Goal: Task Accomplishment & Management: Use online tool/utility

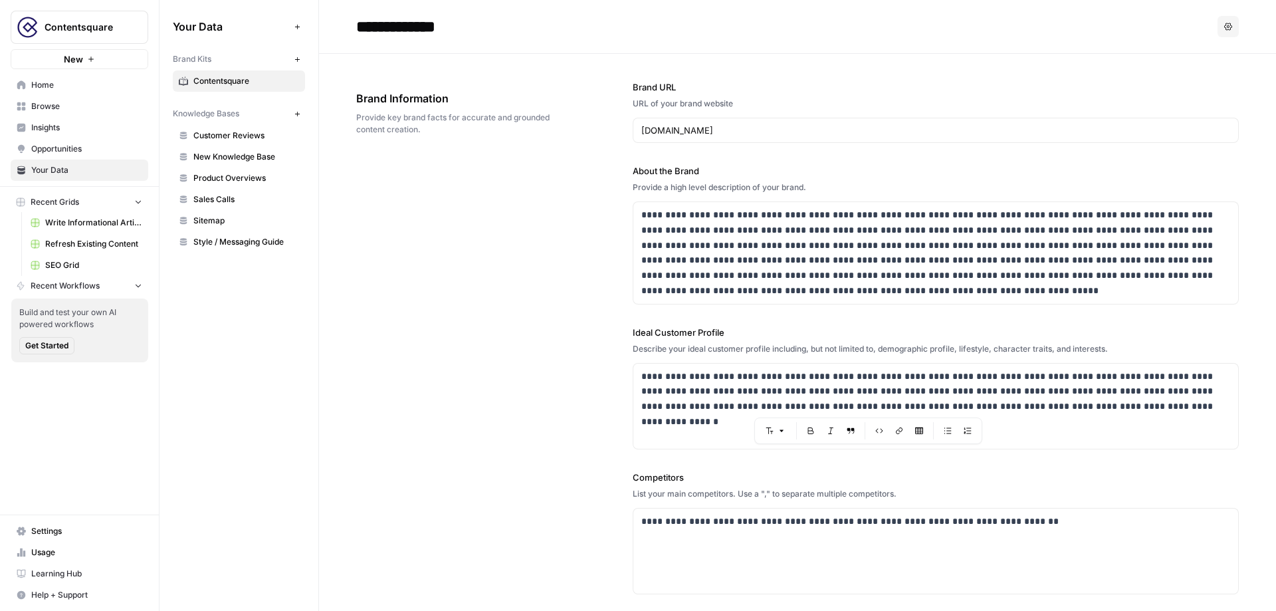
scroll to position [82, 0]
click at [515, 201] on div "**********" at bounding box center [797, 410] width 883 height 712
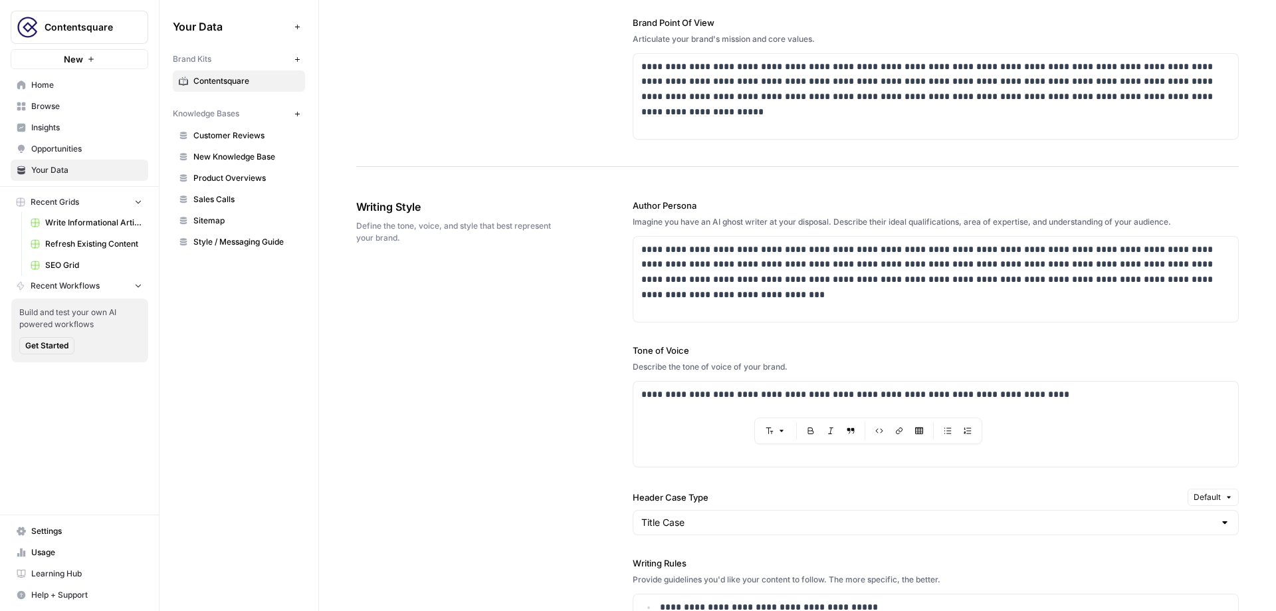
scroll to position [601, 0]
click at [554, 292] on div "**********" at bounding box center [797, 564] width 883 height 786
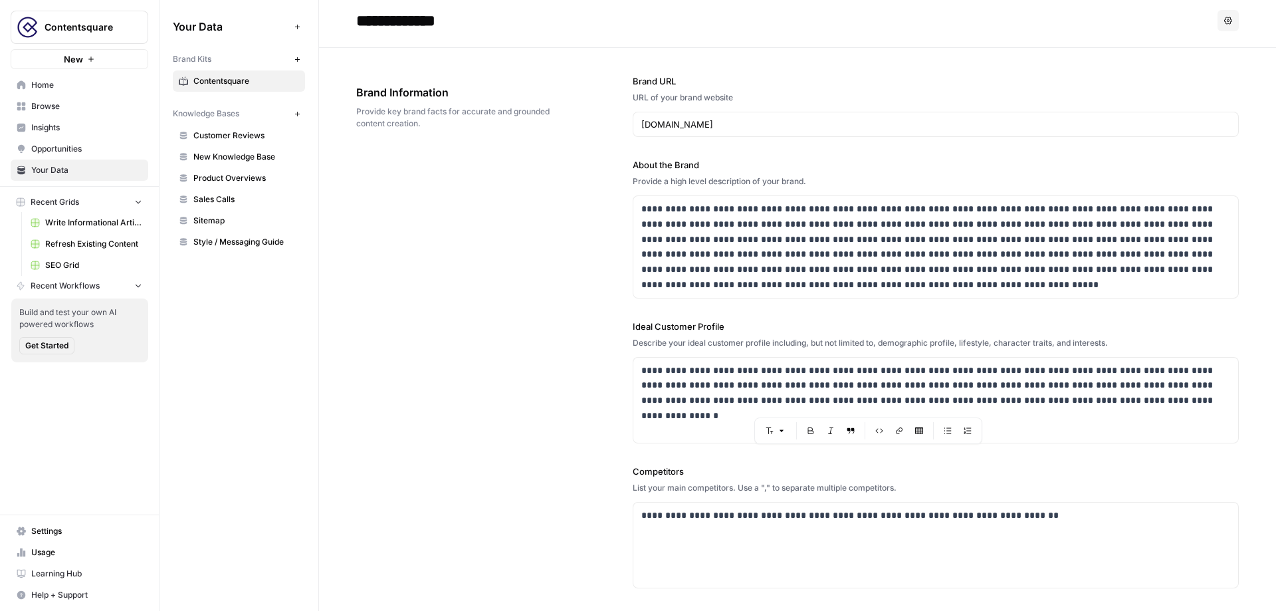
scroll to position [7, 0]
click at [272, 154] on span "New Knowledge Base" at bounding box center [246, 157] width 106 height 12
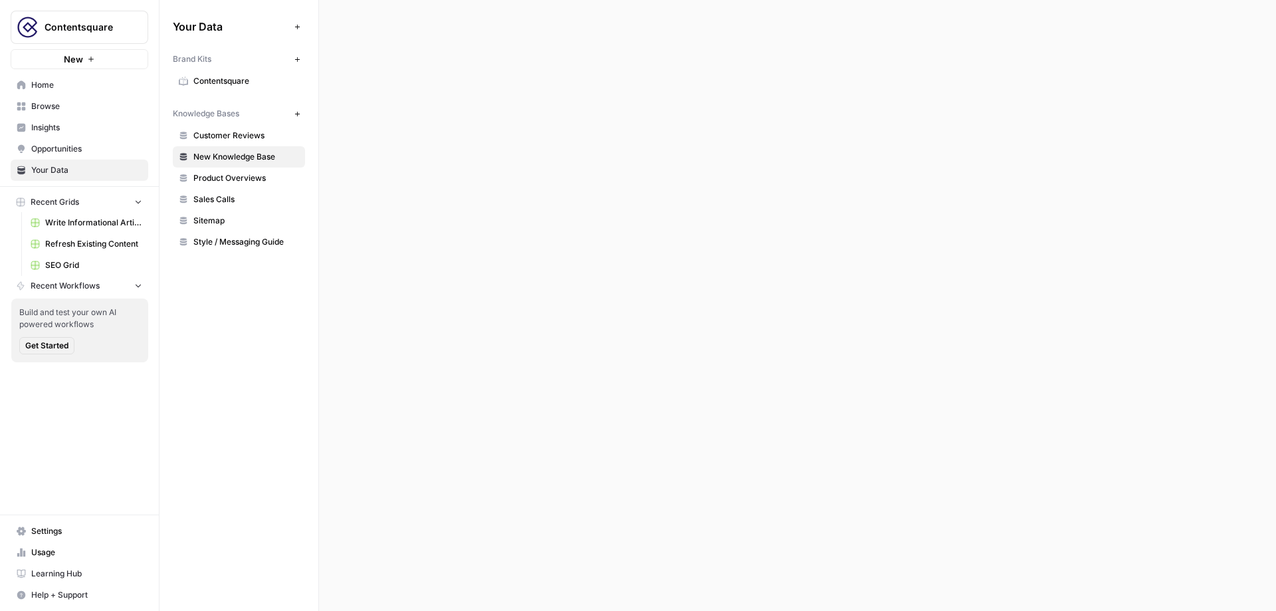
click at [272, 154] on span "New Knowledge Base" at bounding box center [246, 157] width 106 height 12
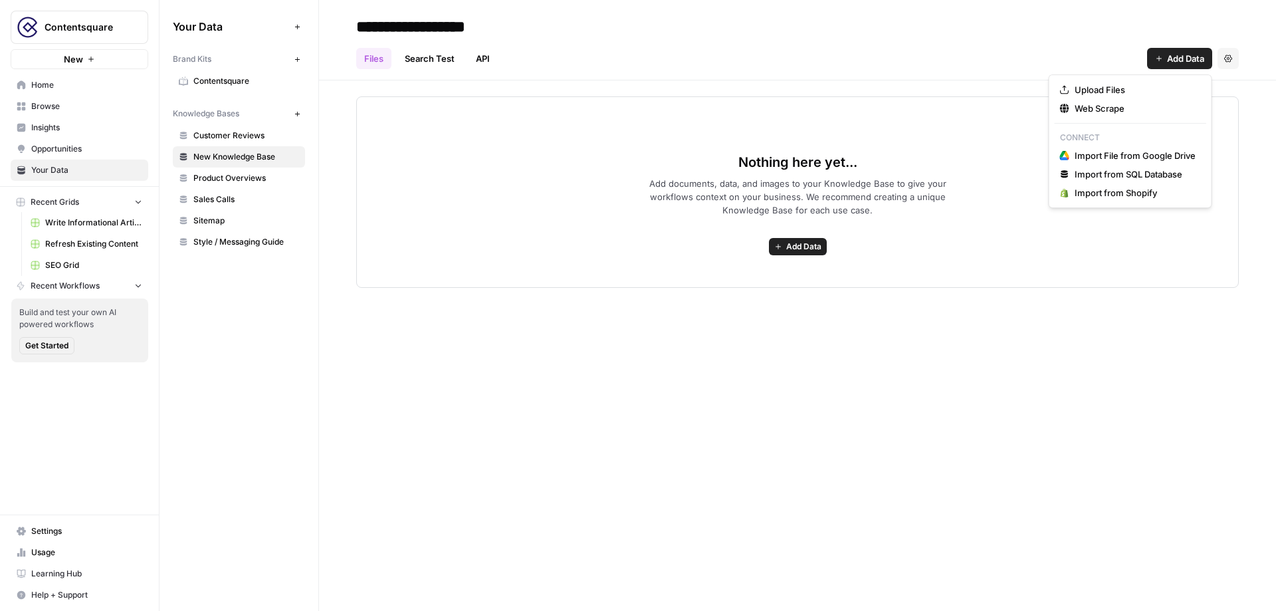
click at [1187, 60] on span "Add Data" at bounding box center [1185, 58] width 37 height 13
click at [1123, 108] on span "Web Scrape" at bounding box center [1135, 108] width 121 height 13
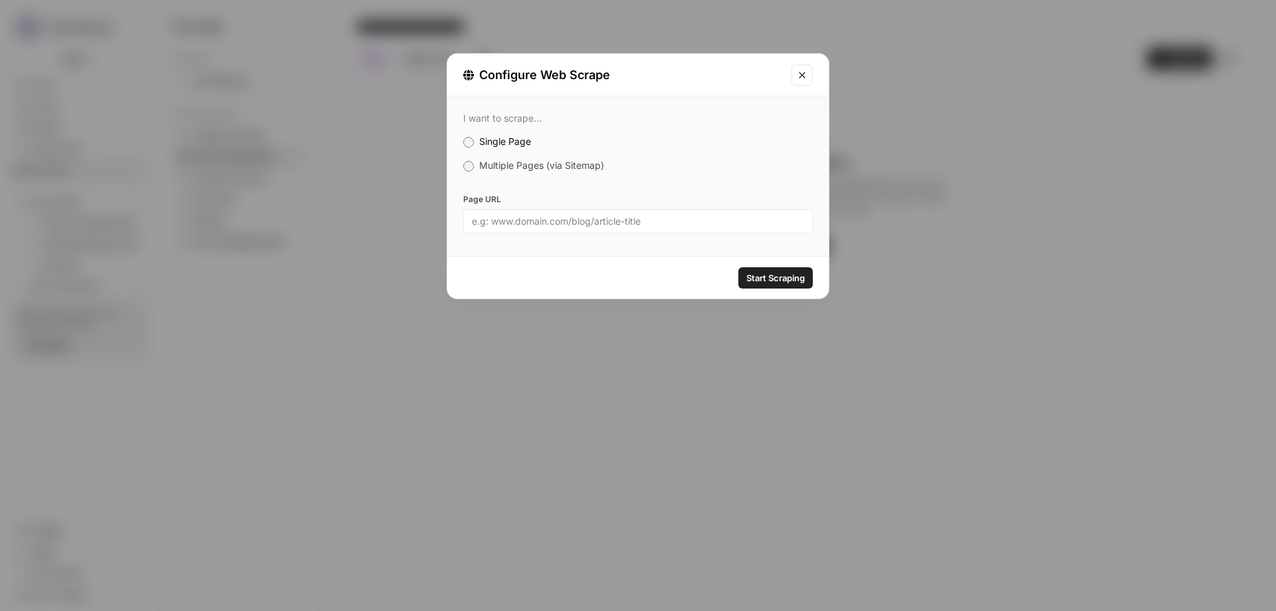
click at [517, 160] on span "Multiple Pages (via Sitemap)" at bounding box center [541, 165] width 125 height 11
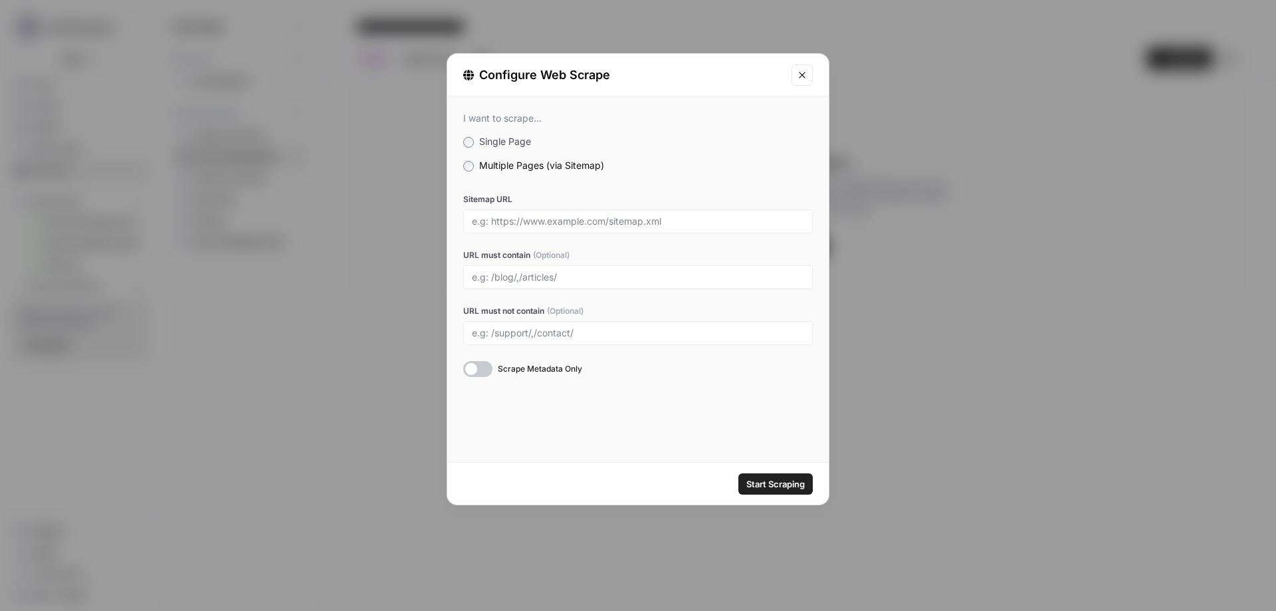
click at [800, 74] on icon "Close modal" at bounding box center [802, 75] width 11 height 11
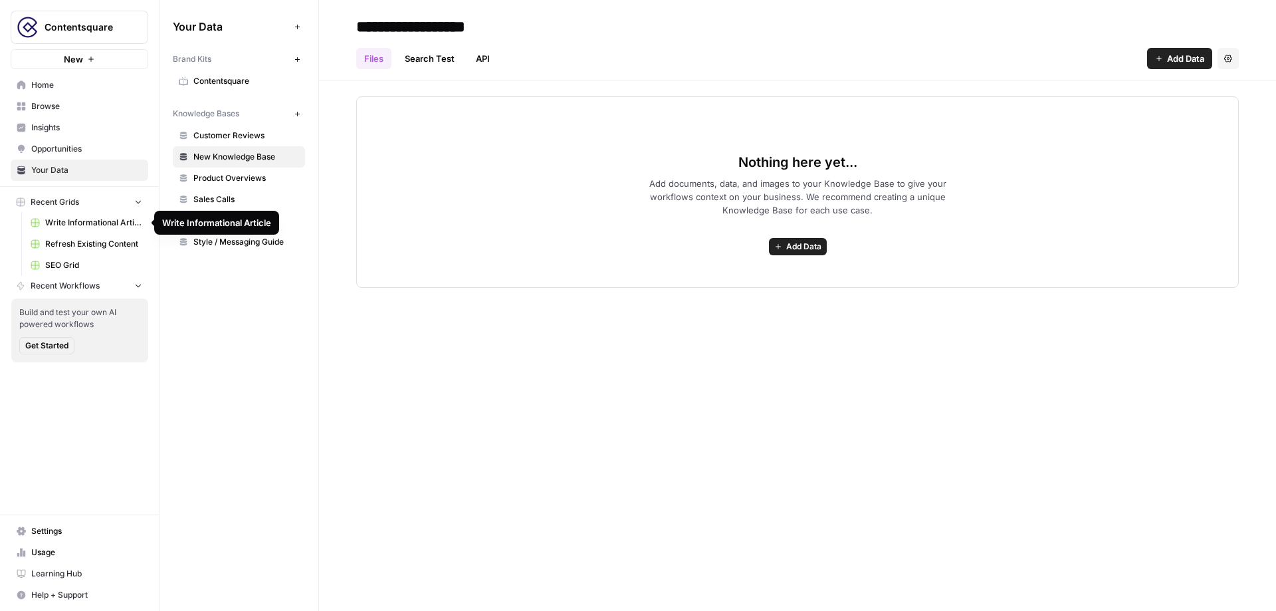
click at [93, 228] on span "Write Informational Article" at bounding box center [93, 223] width 97 height 12
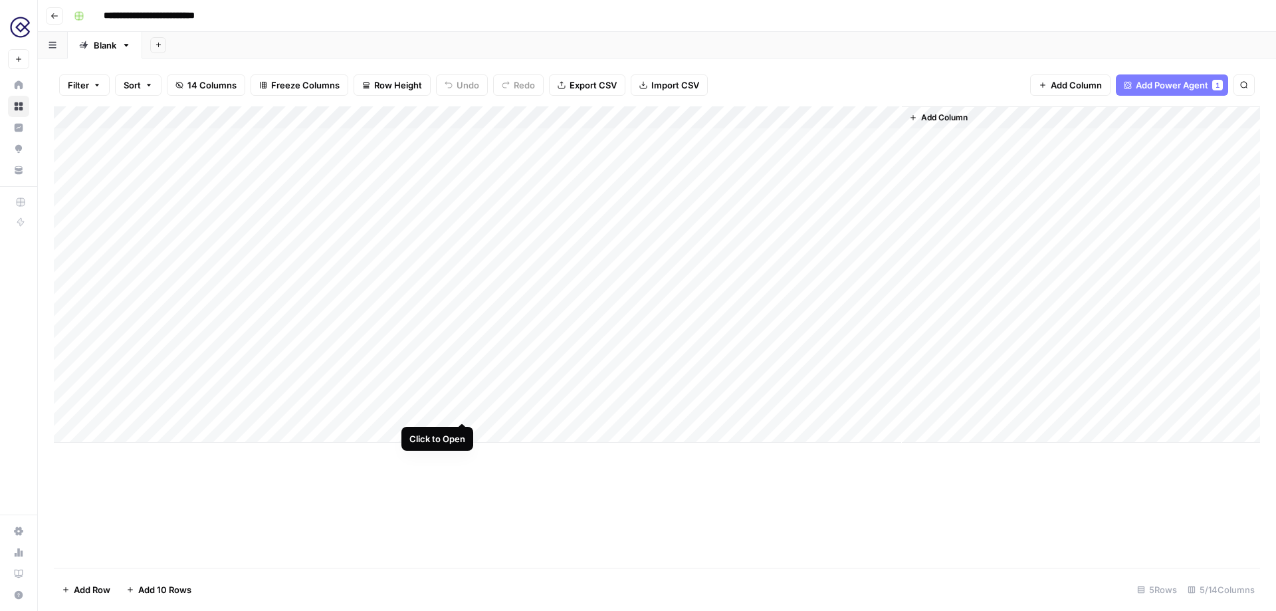
click at [463, 372] on div "Add Column" at bounding box center [657, 274] width 1206 height 336
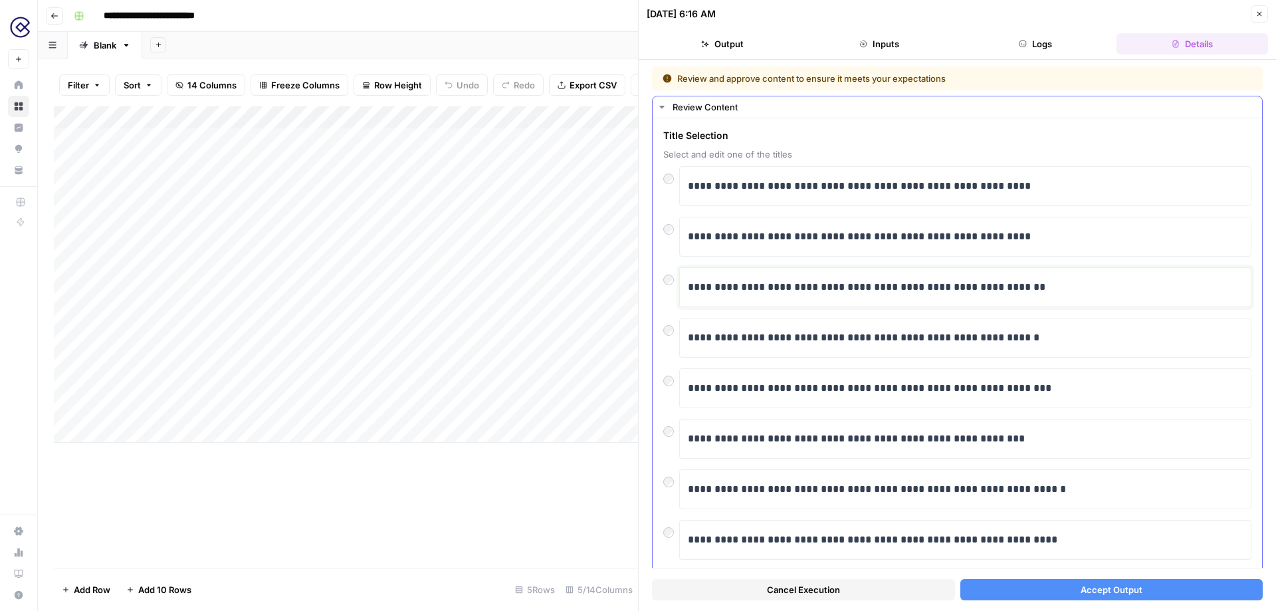
click at [1076, 280] on p "**********" at bounding box center [965, 286] width 555 height 17
click at [1045, 583] on button "Accept Output" at bounding box center [1111, 589] width 303 height 21
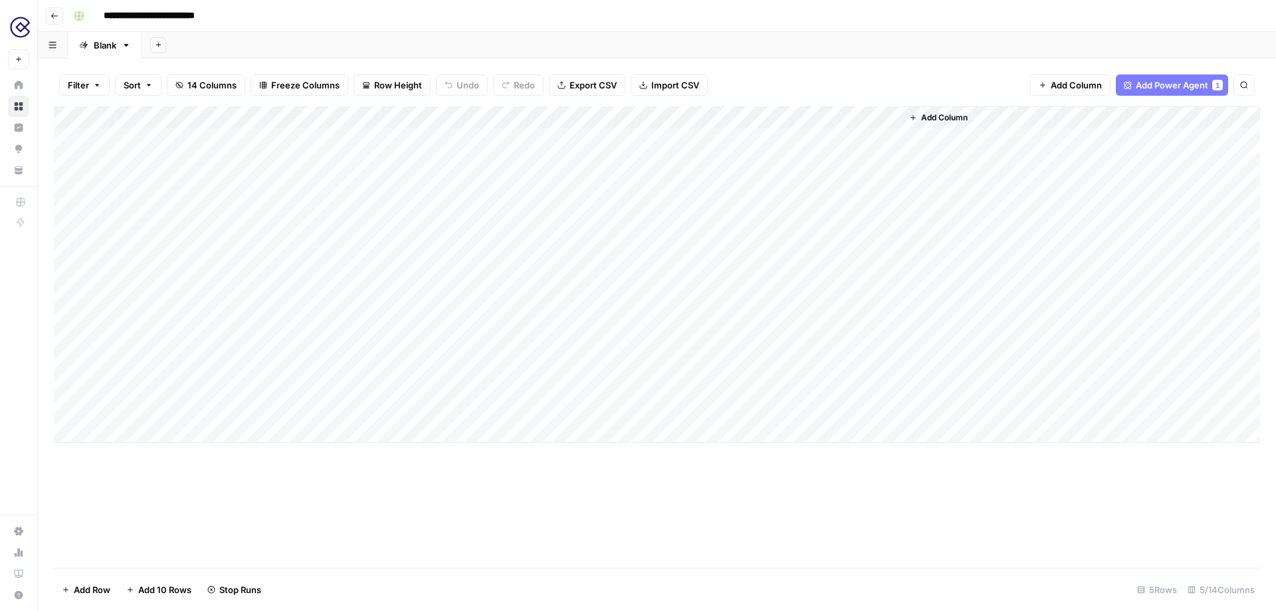
click at [446, 116] on div "Add Column" at bounding box center [657, 274] width 1206 height 336
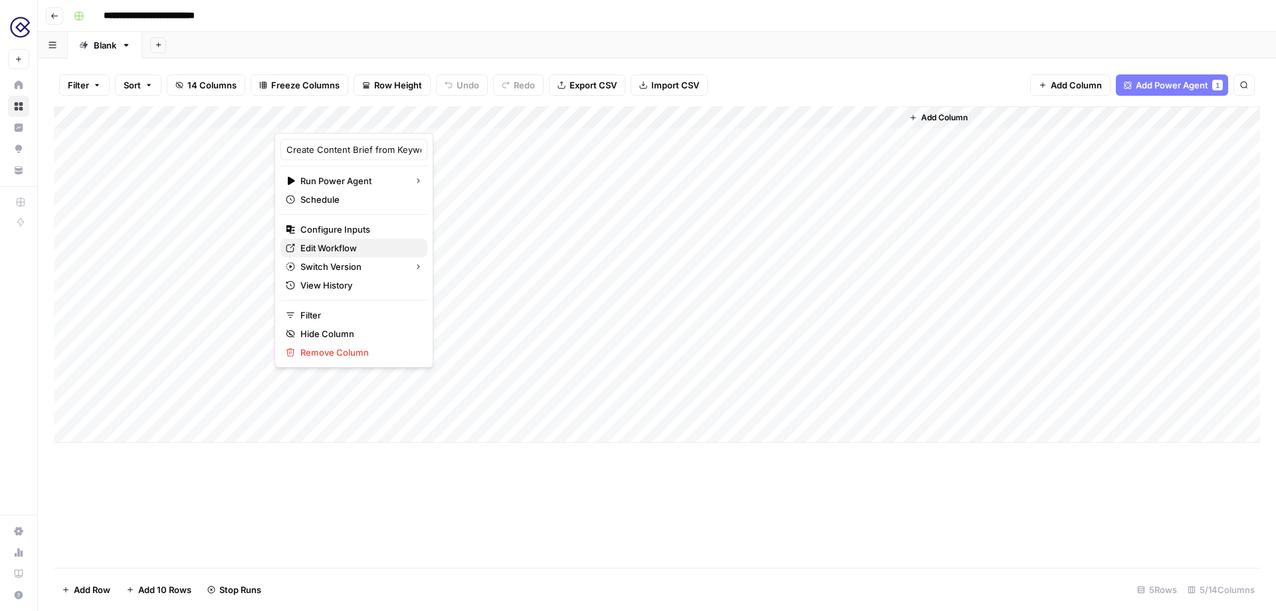
click at [328, 246] on span "Edit Workflow" at bounding box center [358, 247] width 116 height 13
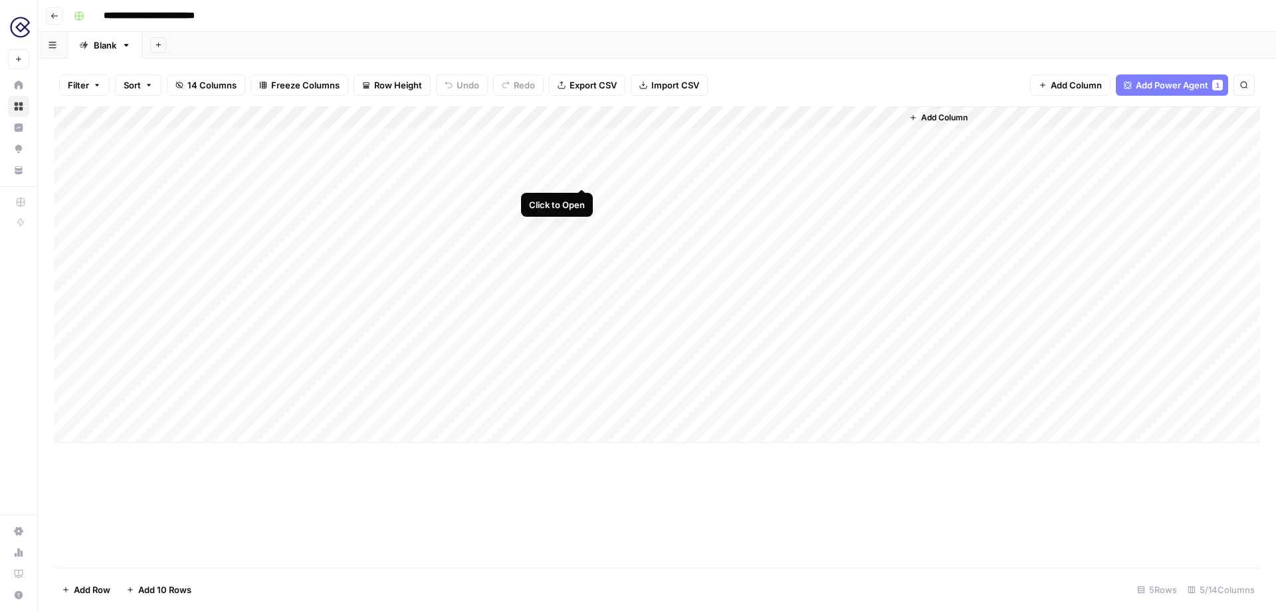
click at [581, 139] on div "Add Column" at bounding box center [657, 274] width 1206 height 336
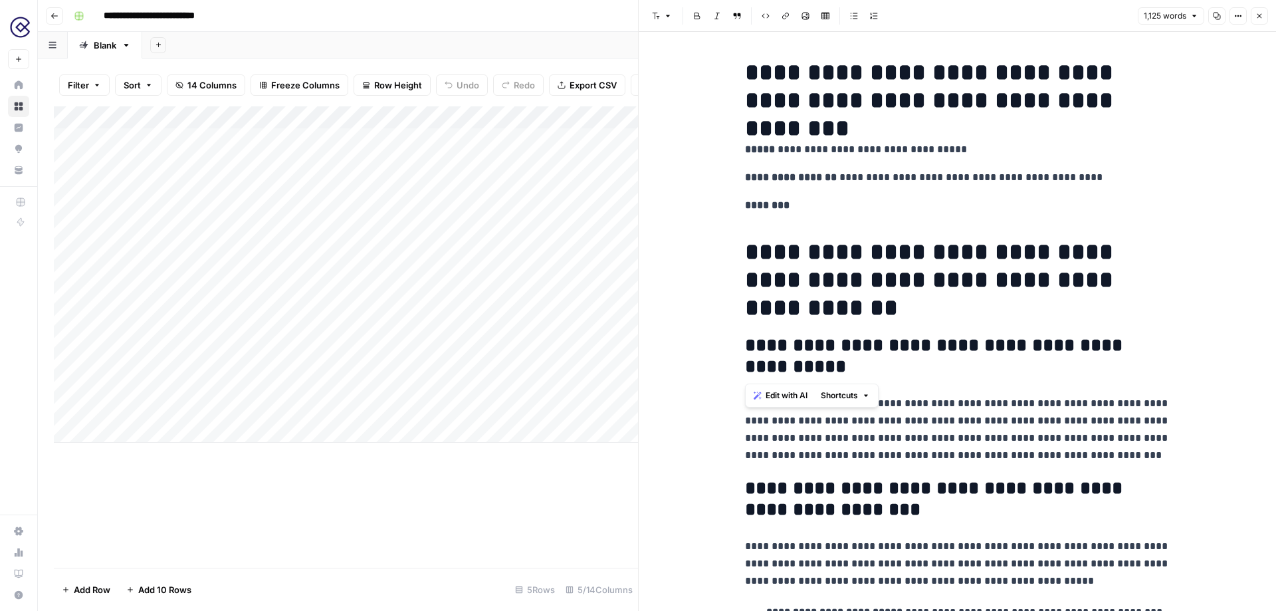
drag, startPoint x: 830, startPoint y: 370, endPoint x: 740, endPoint y: 346, distance: 92.9
click at [786, 395] on span "Edit with AI" at bounding box center [787, 395] width 42 height 12
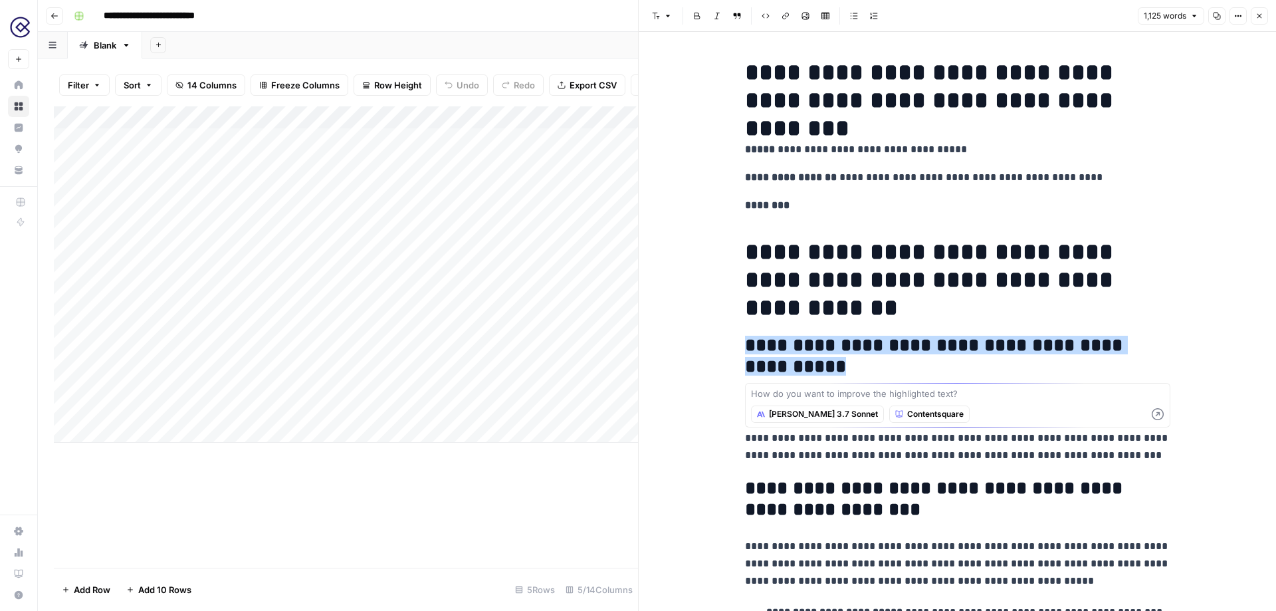
click at [804, 418] on span "Claude 3.7 Sonnet" at bounding box center [823, 414] width 109 height 12
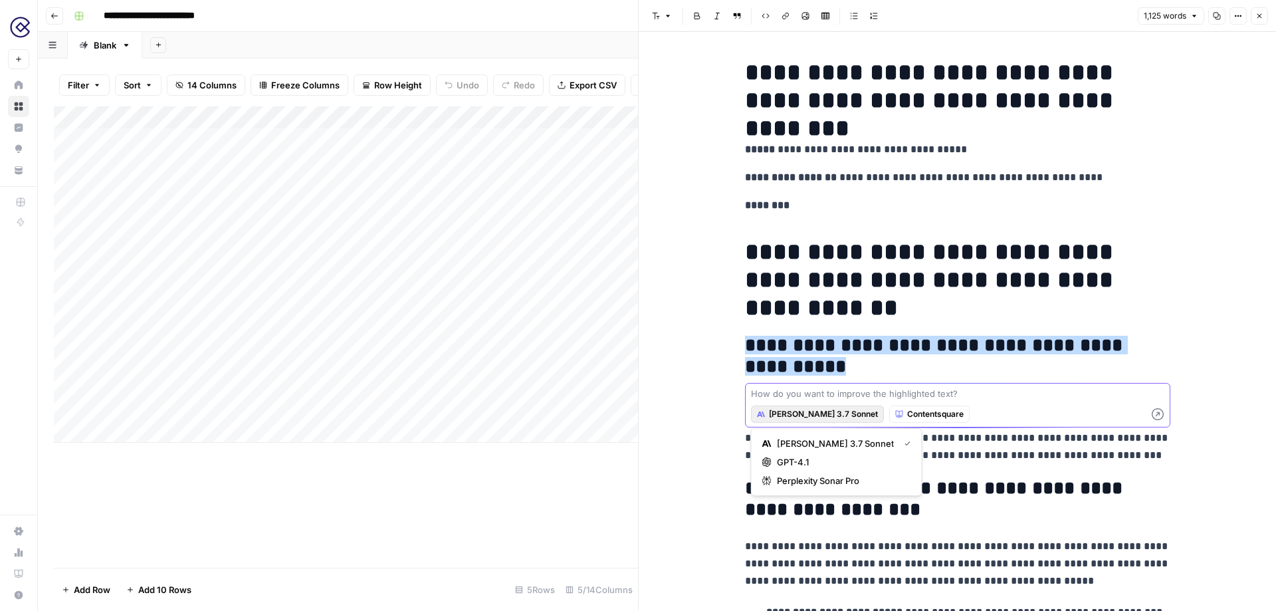
click at [816, 394] on textarea at bounding box center [957, 393] width 413 height 13
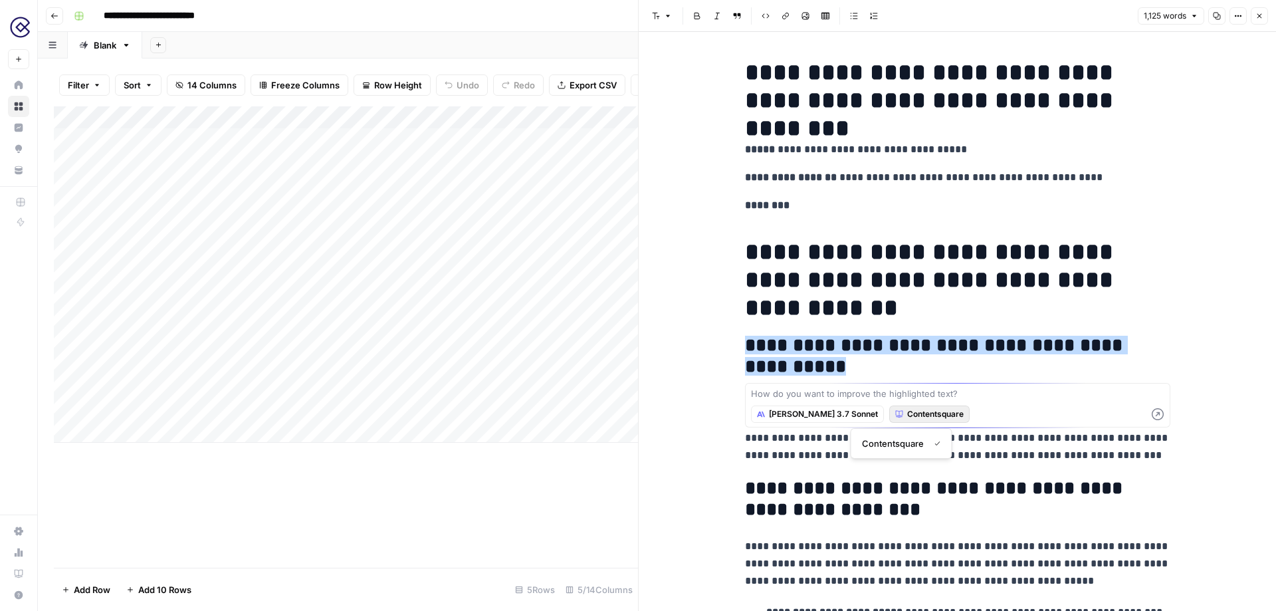
click at [907, 408] on span "Contentsquare" at bounding box center [935, 414] width 56 height 12
click at [914, 390] on textarea at bounding box center [957, 393] width 413 height 13
click at [844, 211] on p "********" at bounding box center [957, 205] width 425 height 17
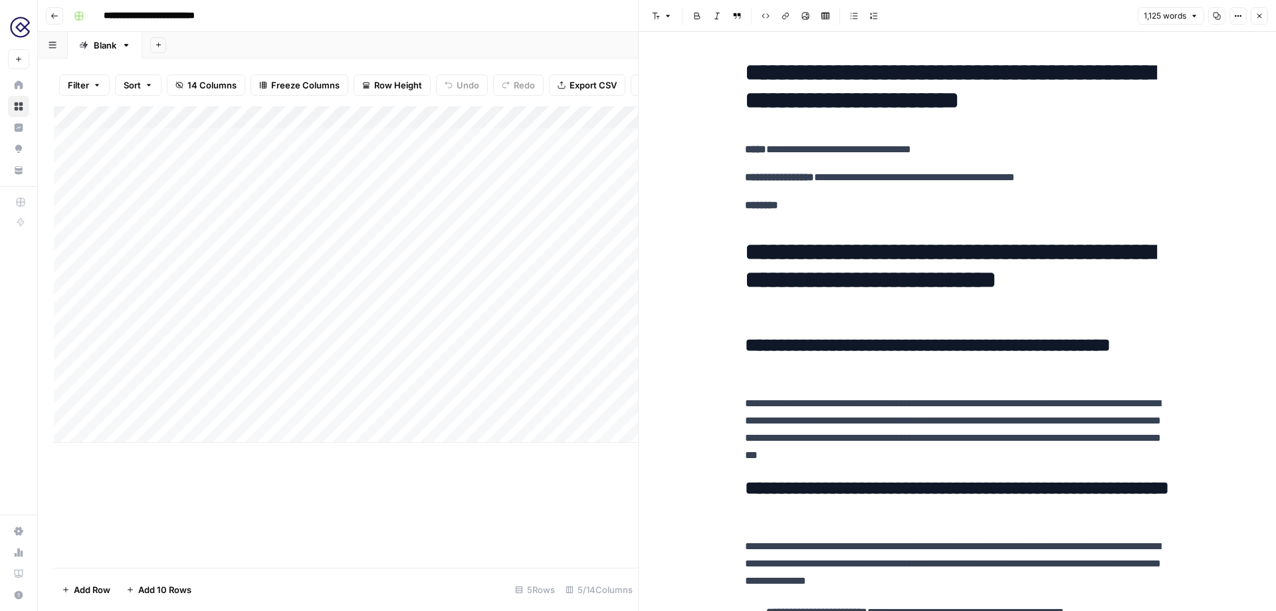
click at [849, 401] on p "**********" at bounding box center [957, 429] width 425 height 69
click at [1075, 457] on p "**********" at bounding box center [957, 429] width 425 height 69
click at [1259, 19] on icon "button" at bounding box center [1259, 16] width 8 height 8
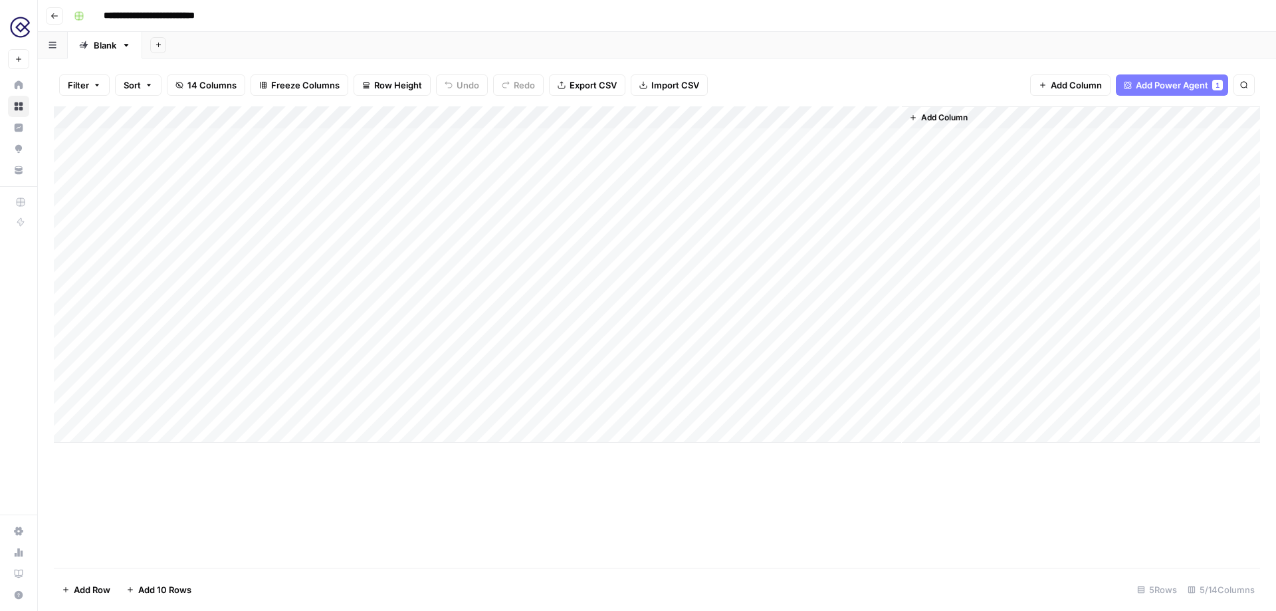
click at [757, 117] on div "Add Column" at bounding box center [657, 274] width 1206 height 336
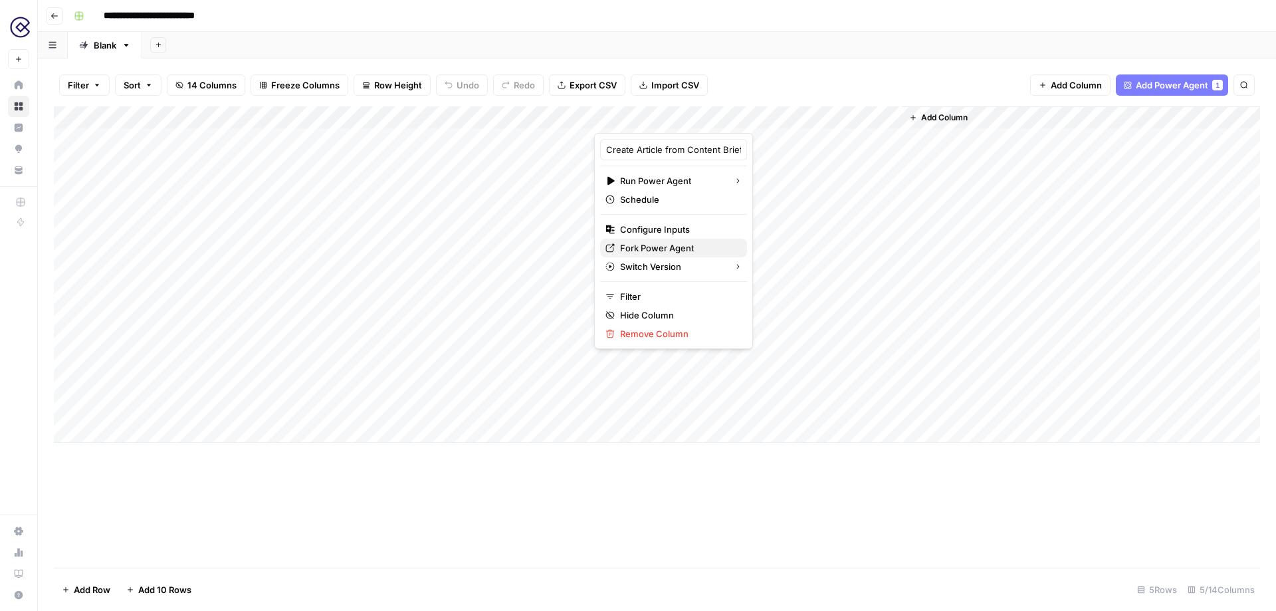
click at [658, 246] on span "Fork Power Agent" at bounding box center [678, 247] width 116 height 13
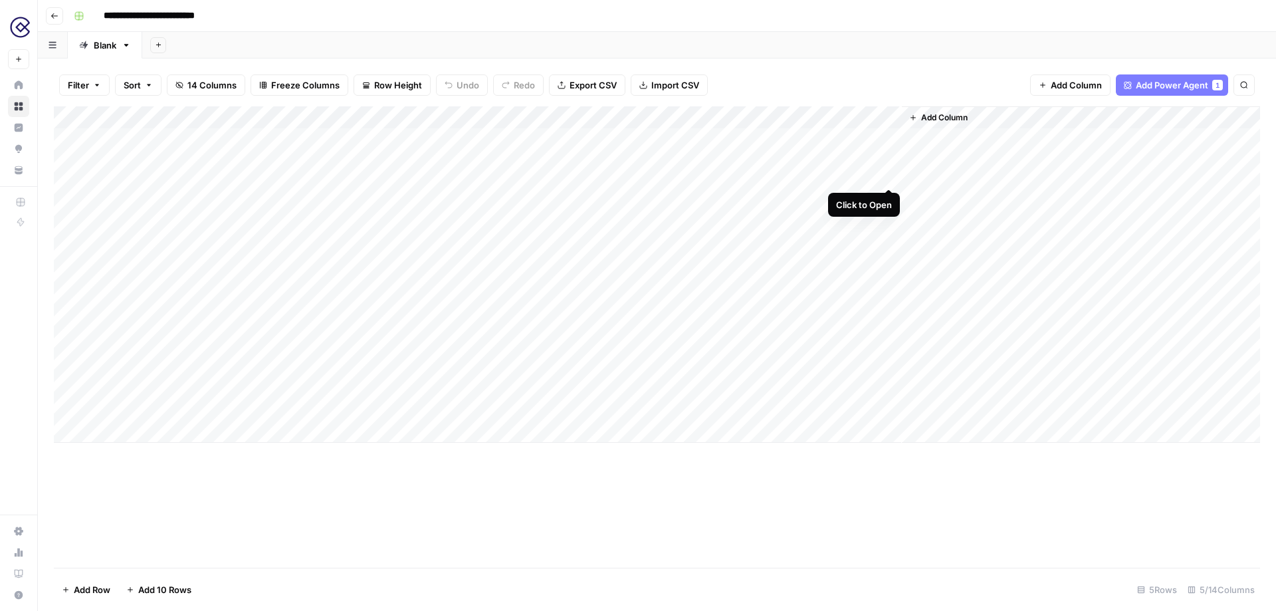
click at [889, 140] on div "Add Column" at bounding box center [657, 274] width 1206 height 336
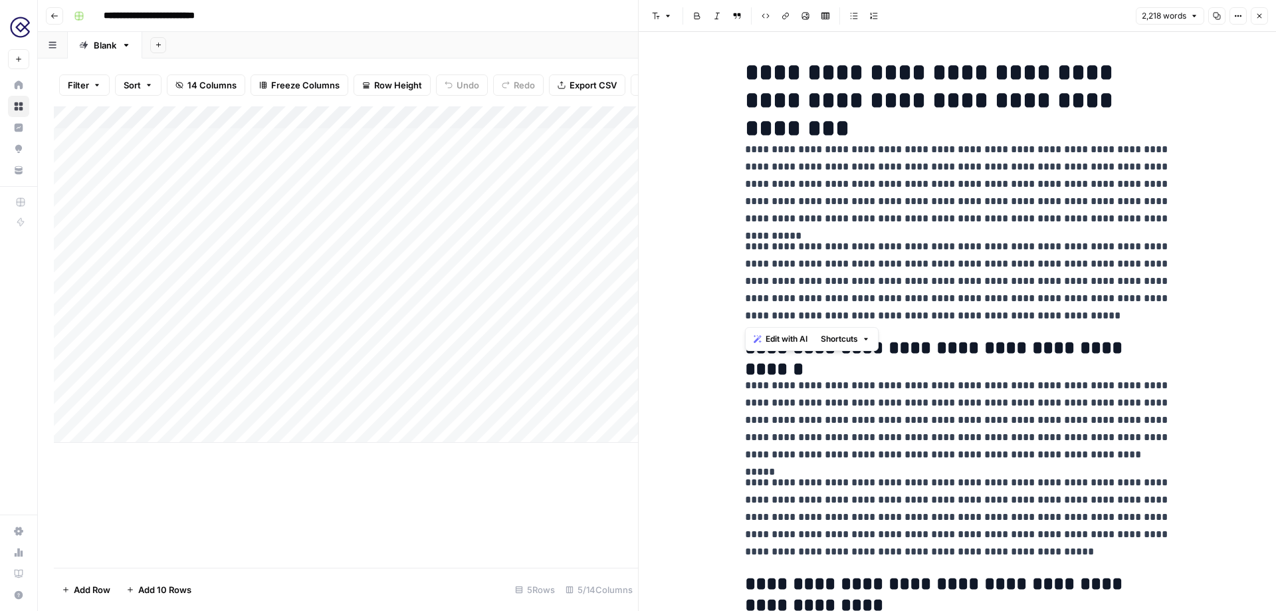
drag, startPoint x: 1035, startPoint y: 320, endPoint x: 739, endPoint y: 246, distance: 304.8
click at [1047, 321] on p "**********" at bounding box center [957, 281] width 425 height 86
click at [1259, 15] on icon "button" at bounding box center [1259, 16] width 8 height 8
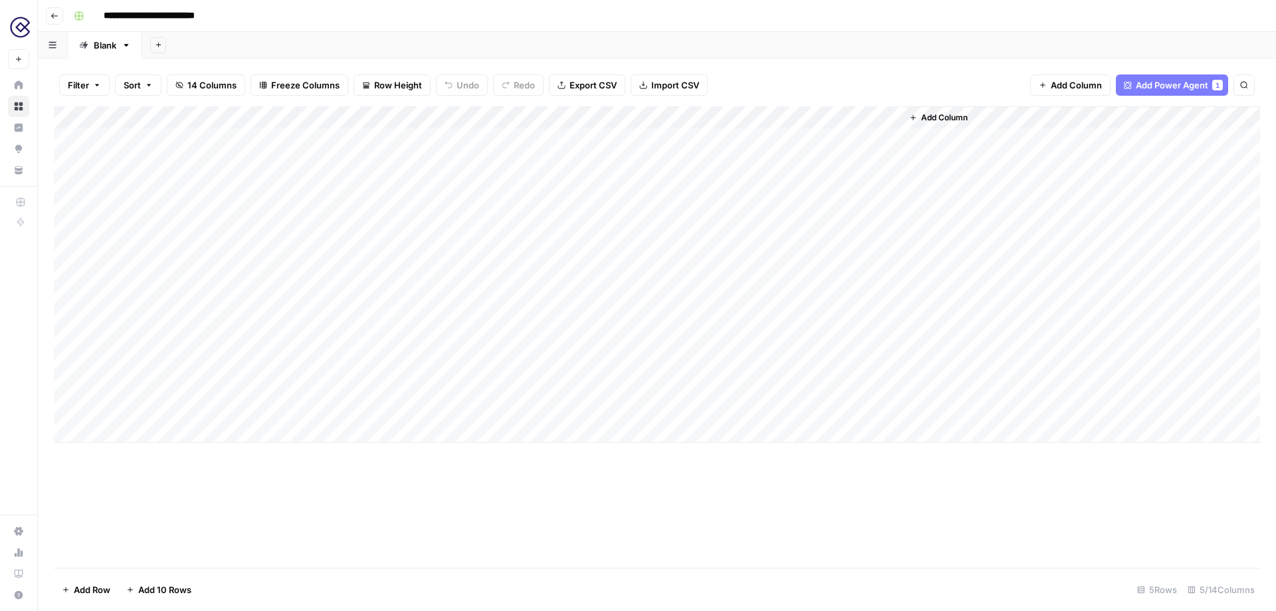
click at [1168, 89] on span "Add Power Agent" at bounding box center [1172, 84] width 72 height 13
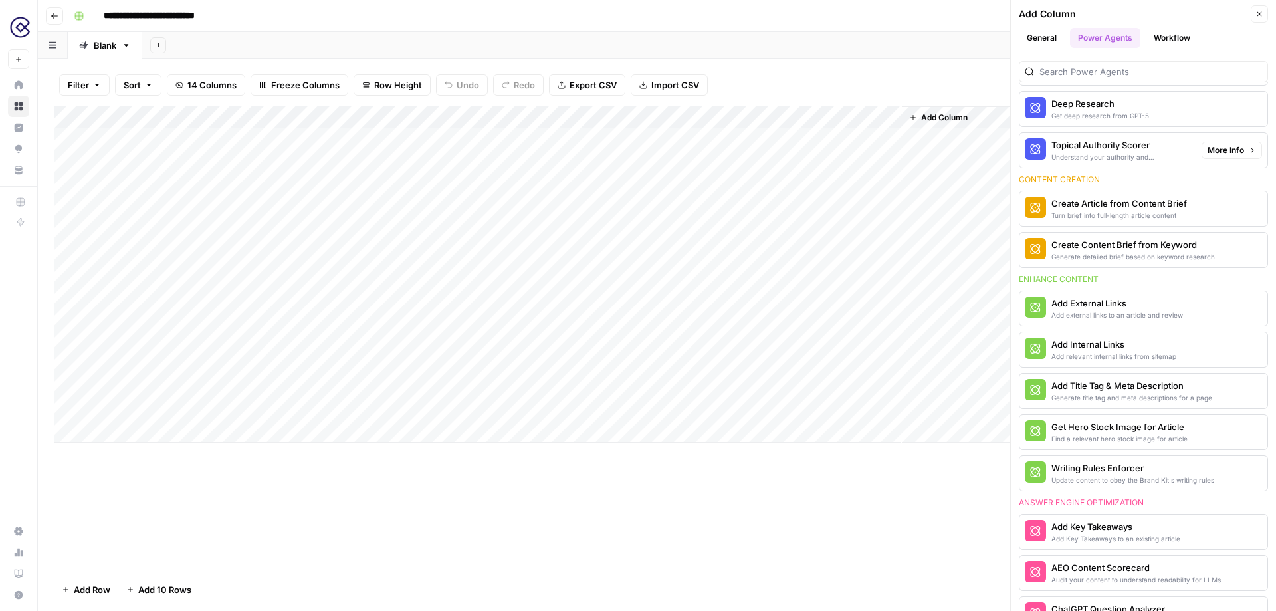
scroll to position [235, 0]
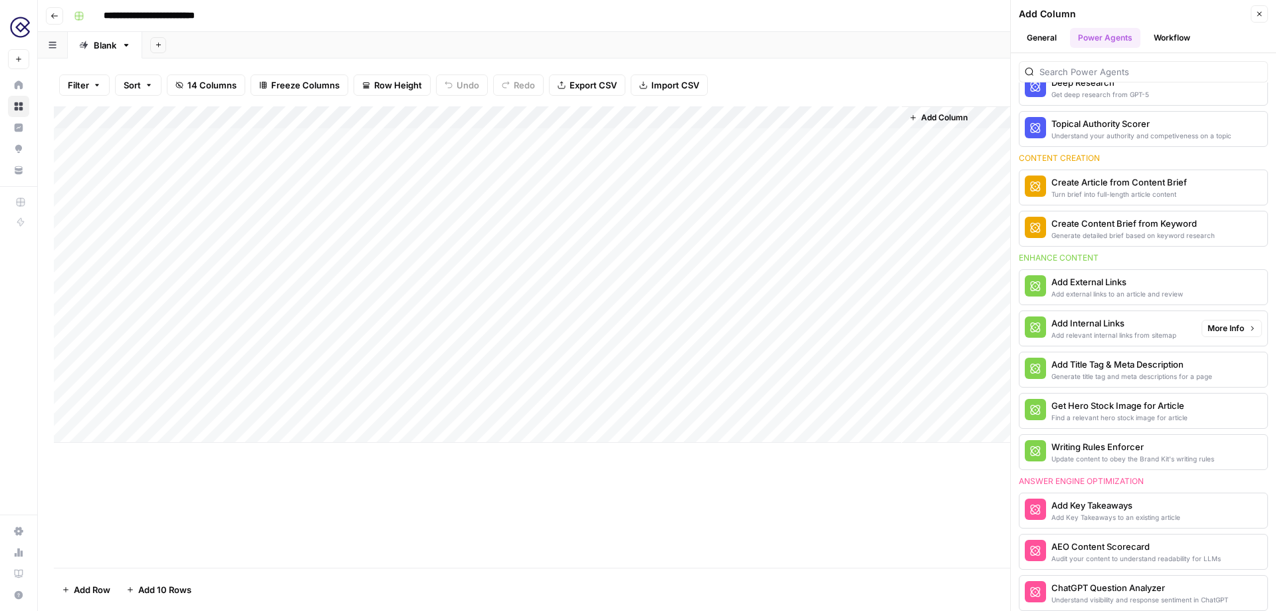
click at [1153, 322] on div "Add Internal Links" at bounding box center [1113, 322] width 125 height 13
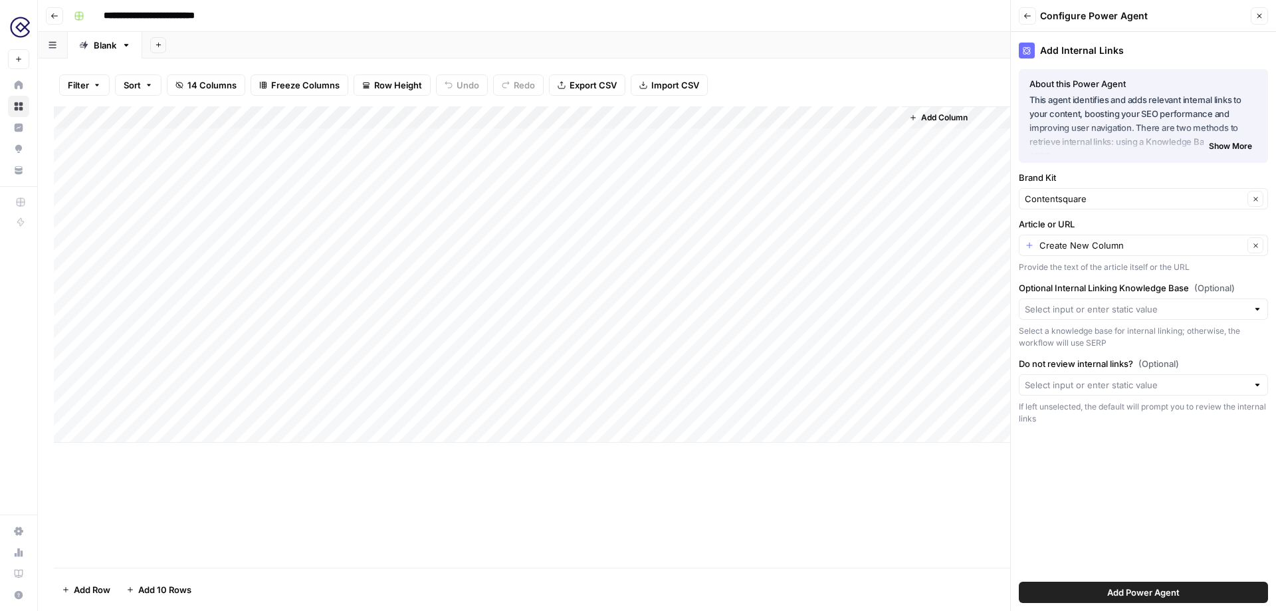
click at [1128, 594] on span "Add Power Agent" at bounding box center [1143, 592] width 72 height 13
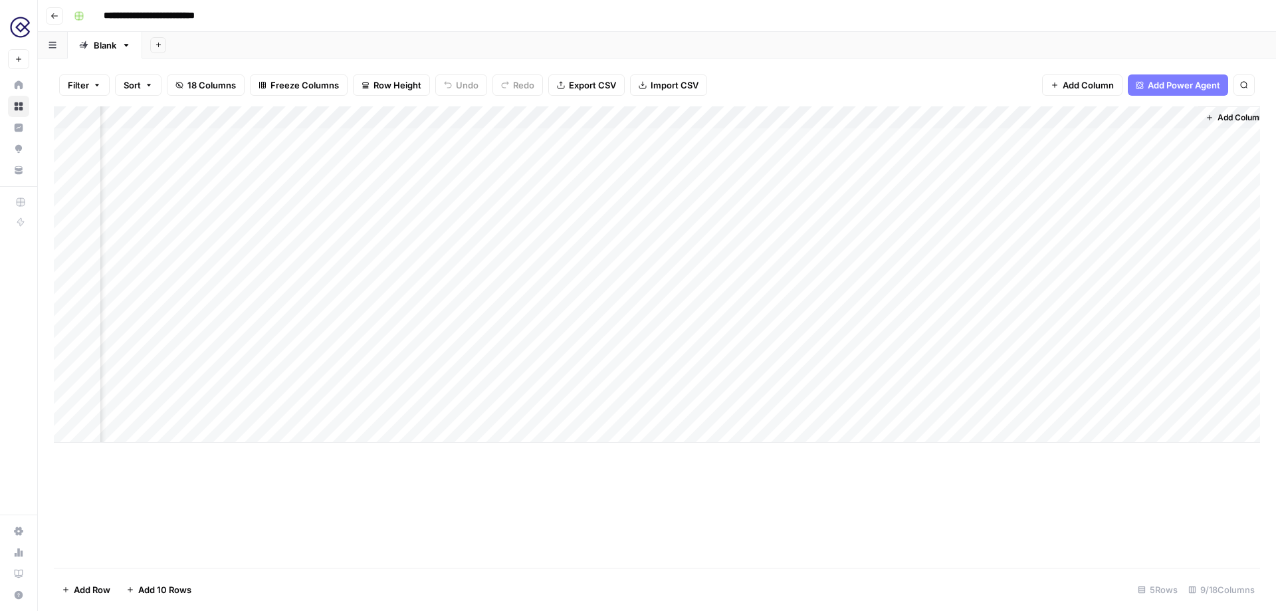
scroll to position [0, 274]
click at [886, 139] on div "Add Column" at bounding box center [657, 274] width 1206 height 336
click at [926, 119] on div "Add Column" at bounding box center [657, 274] width 1206 height 336
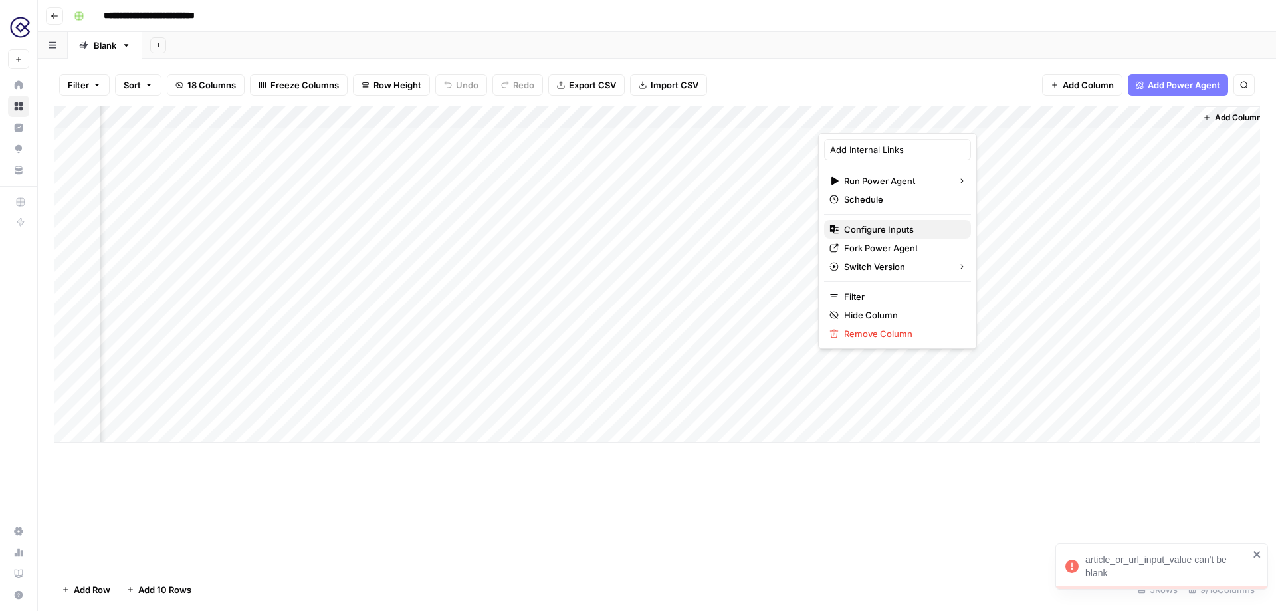
click at [890, 229] on span "Configure Inputs" at bounding box center [902, 229] width 116 height 13
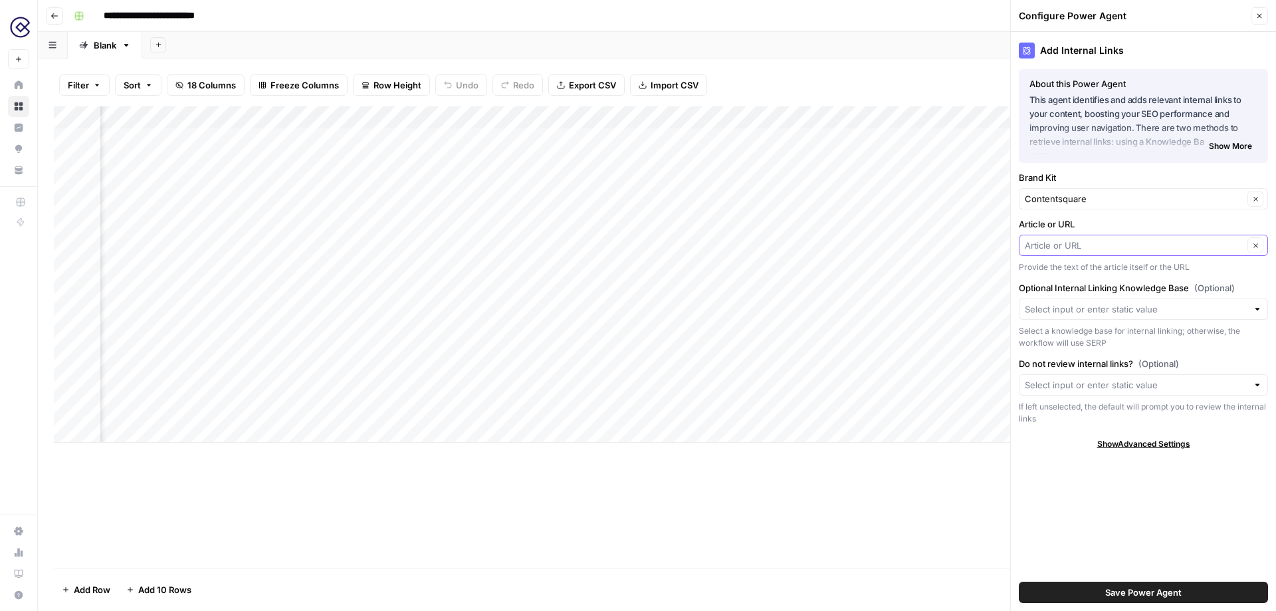
click at [1080, 247] on input "Article or URL" at bounding box center [1134, 245] width 219 height 13
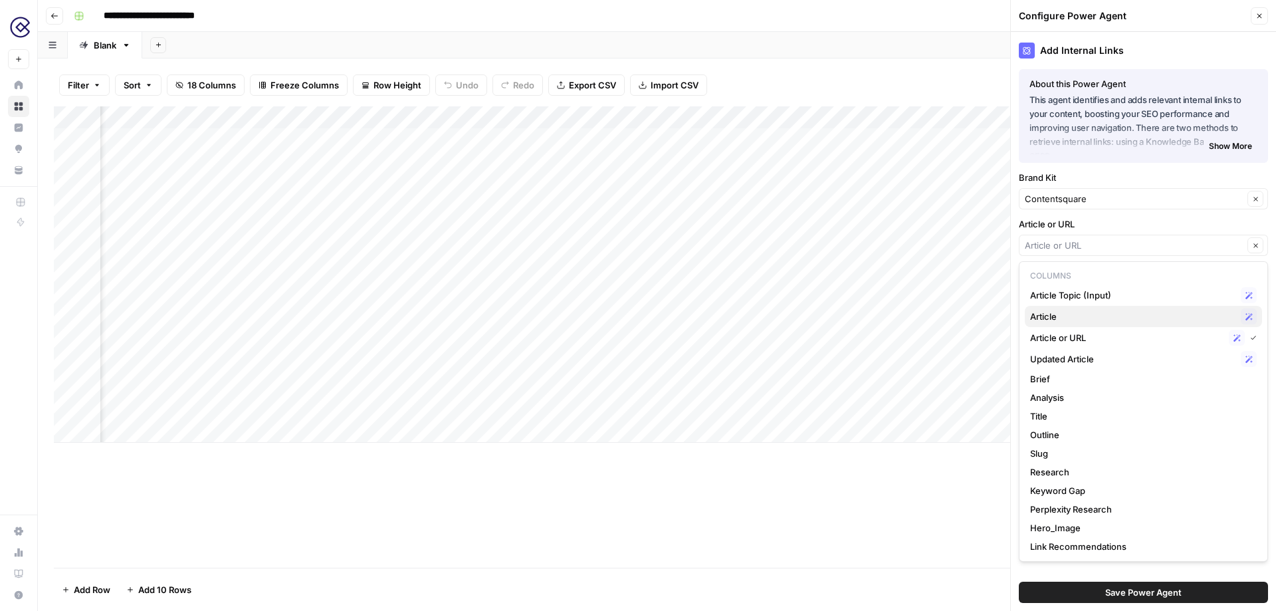
click at [1086, 318] on span "Article" at bounding box center [1132, 316] width 205 height 13
type input "Article"
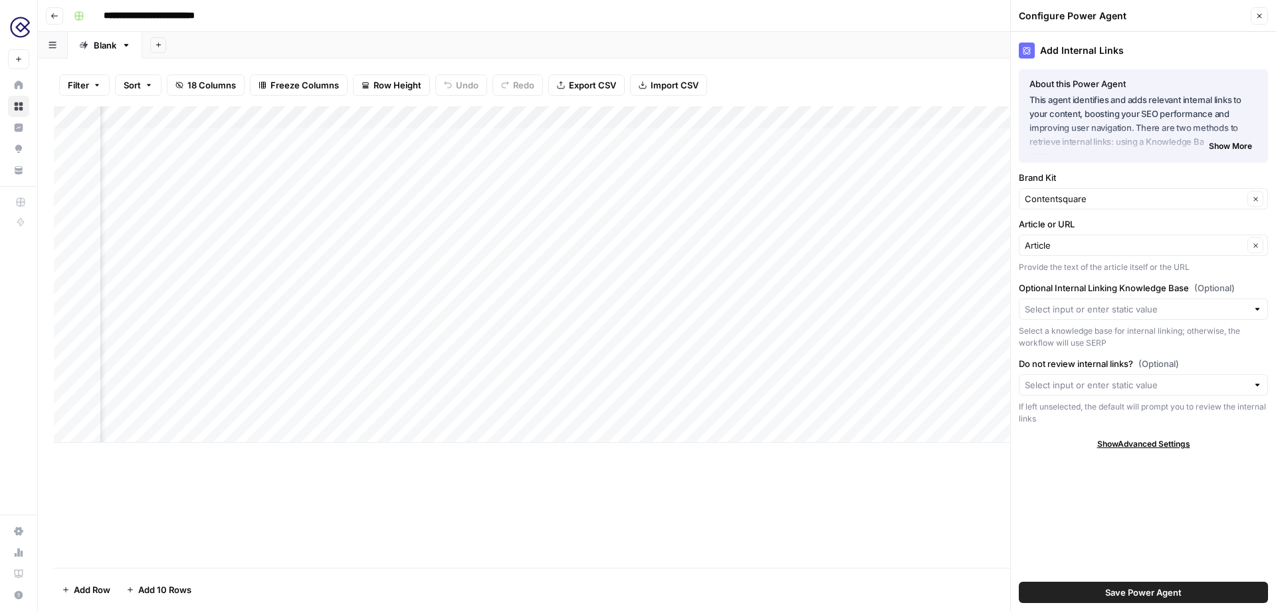
click at [1098, 595] on button "Save Power Agent" at bounding box center [1143, 592] width 249 height 21
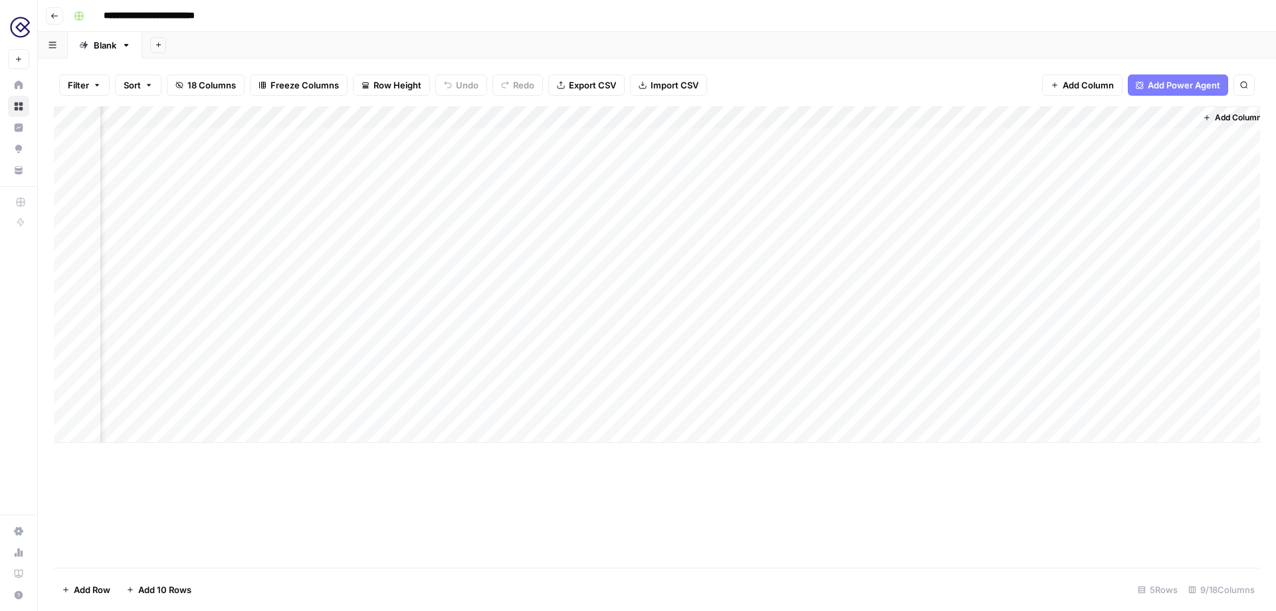
click at [883, 137] on div "Add Column" at bounding box center [657, 274] width 1206 height 336
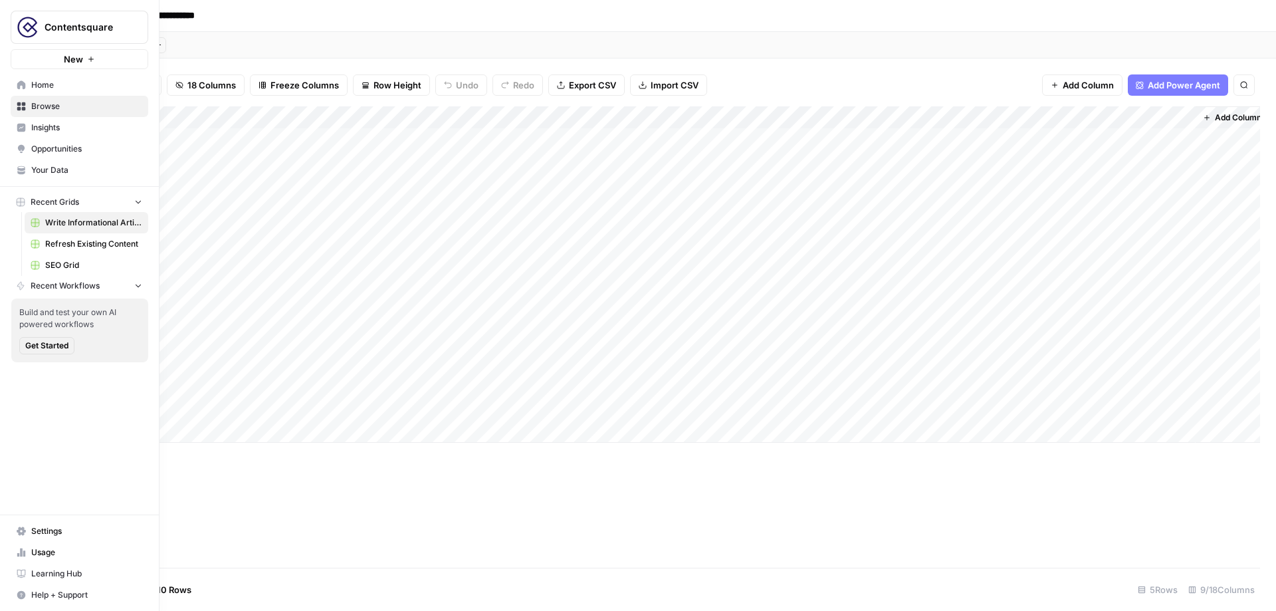
click at [66, 245] on span "Refresh Existing Content" at bounding box center [93, 244] width 97 height 12
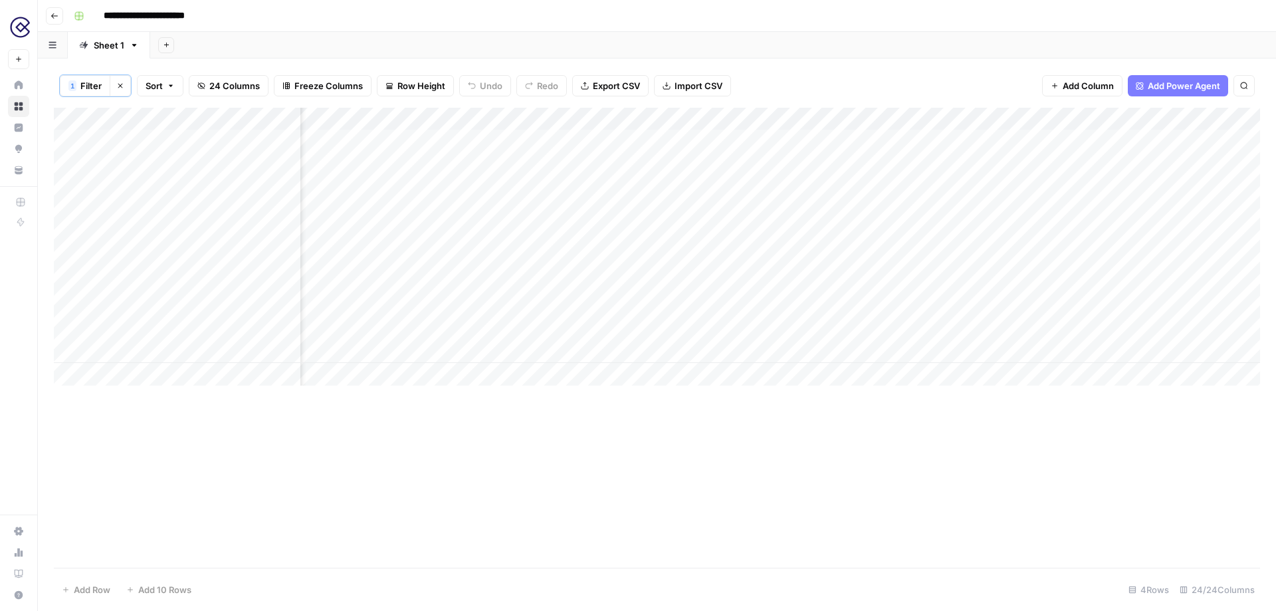
scroll to position [0, 685]
click at [1045, 140] on div "Add Column" at bounding box center [657, 247] width 1206 height 278
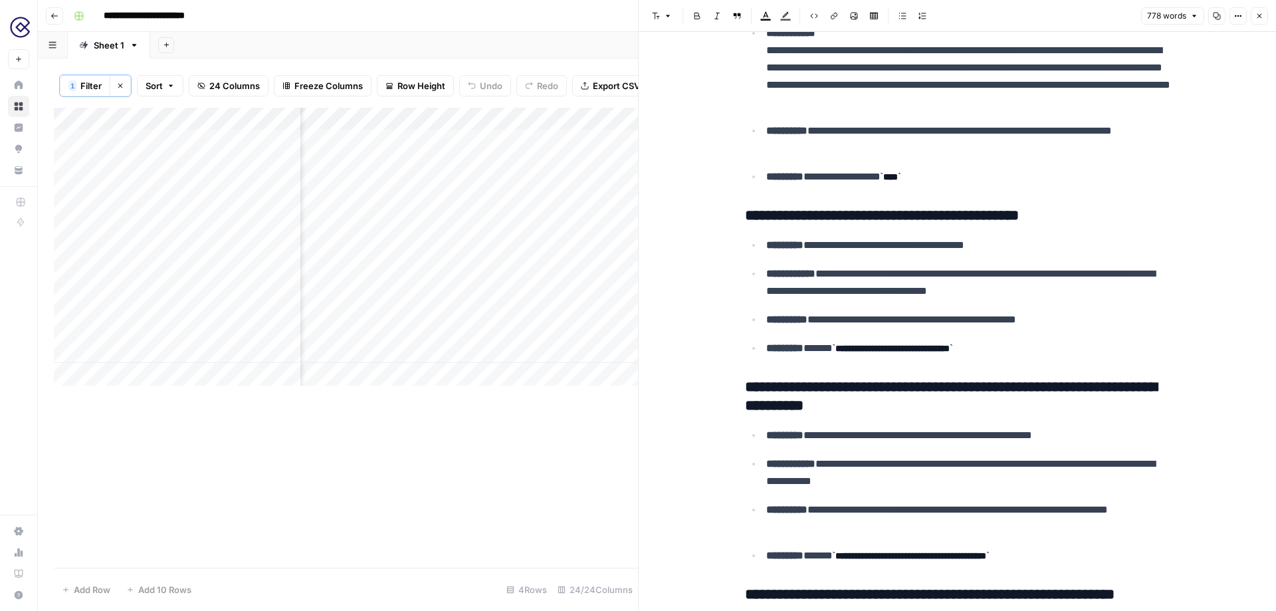
scroll to position [1245, 0]
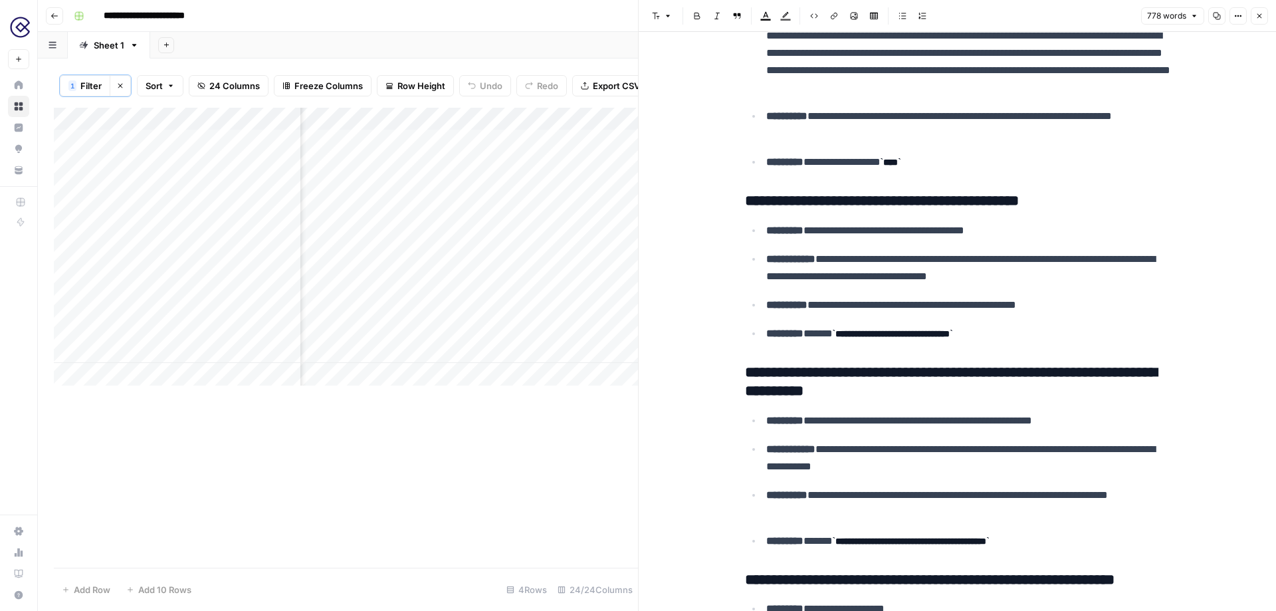
click at [1257, 21] on button "Close" at bounding box center [1259, 15] width 17 height 17
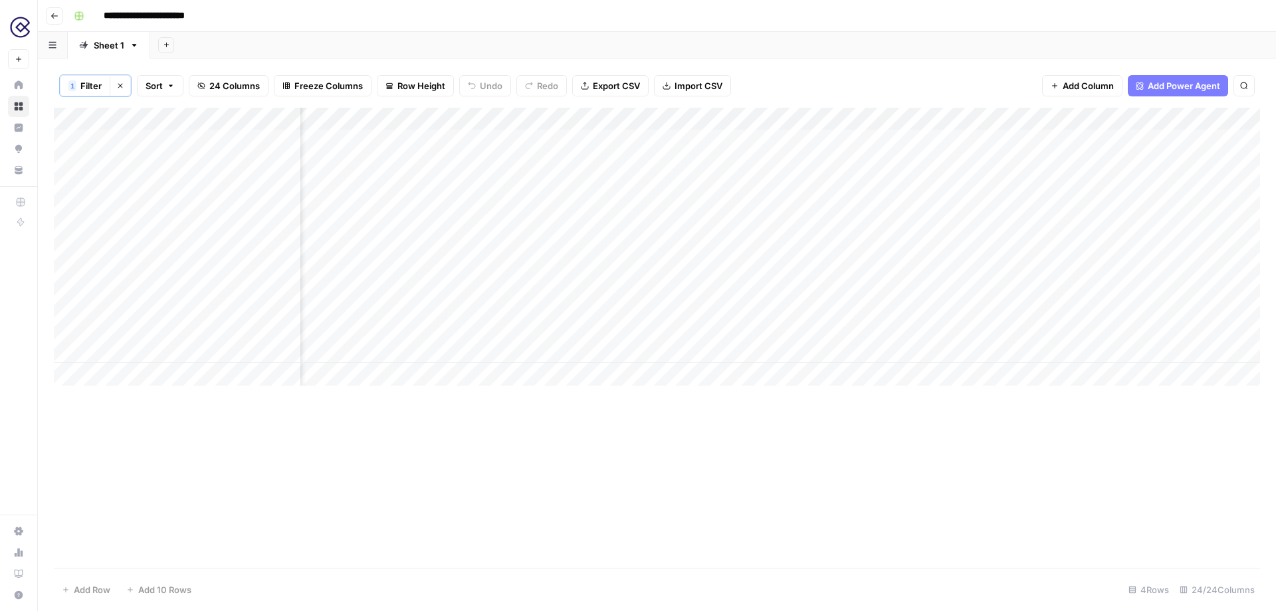
scroll to position [0, 998]
click at [1057, 139] on div "Add Column" at bounding box center [657, 247] width 1206 height 278
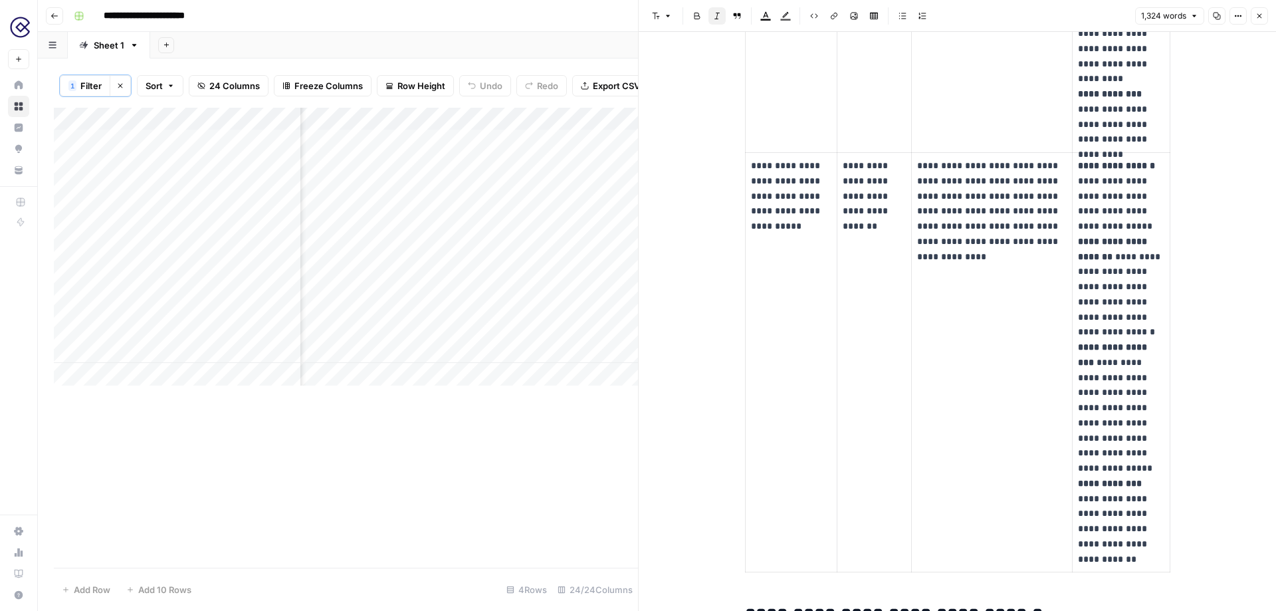
scroll to position [2317, 0]
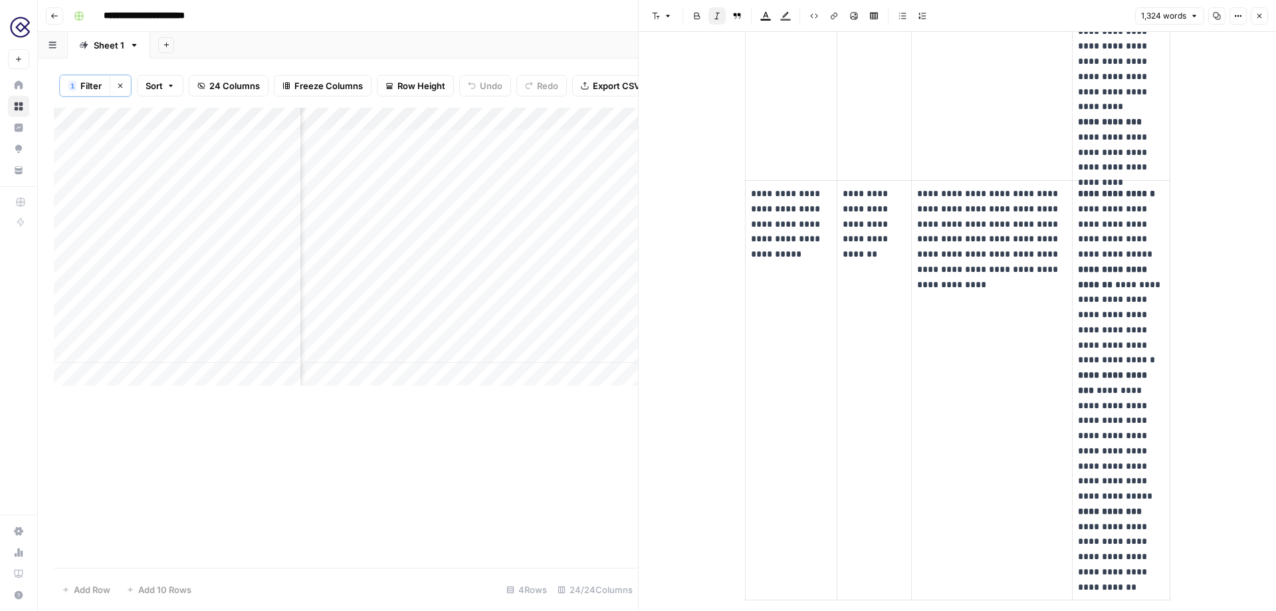
click at [1261, 15] on icon "button" at bounding box center [1259, 16] width 8 height 8
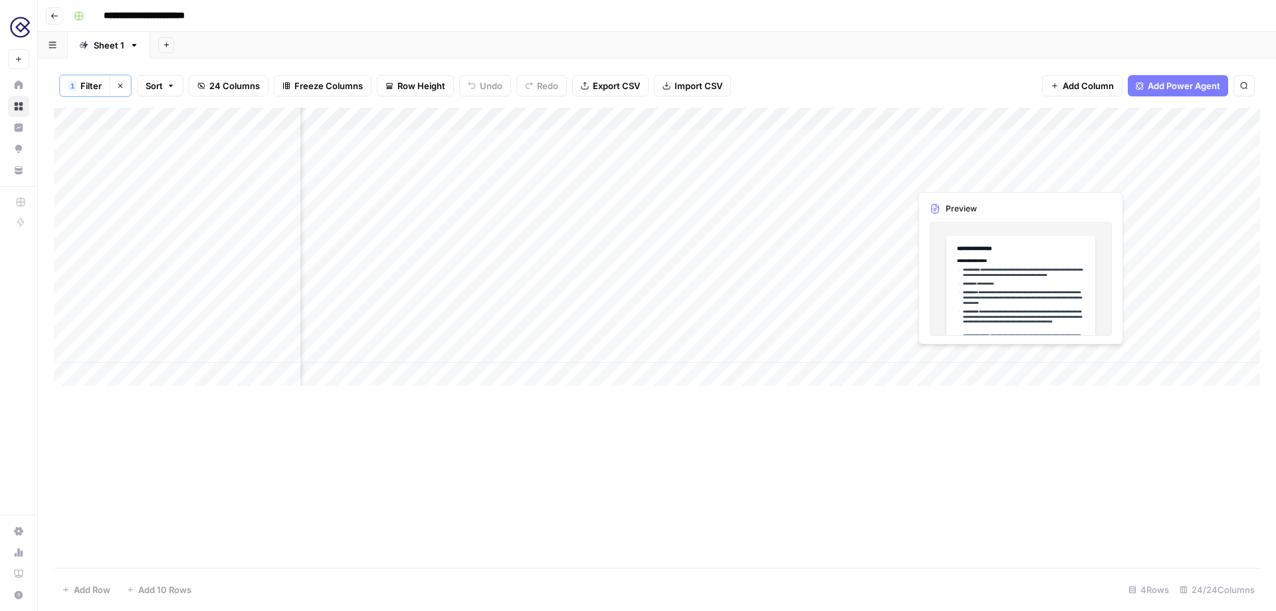
scroll to position [0, 1530]
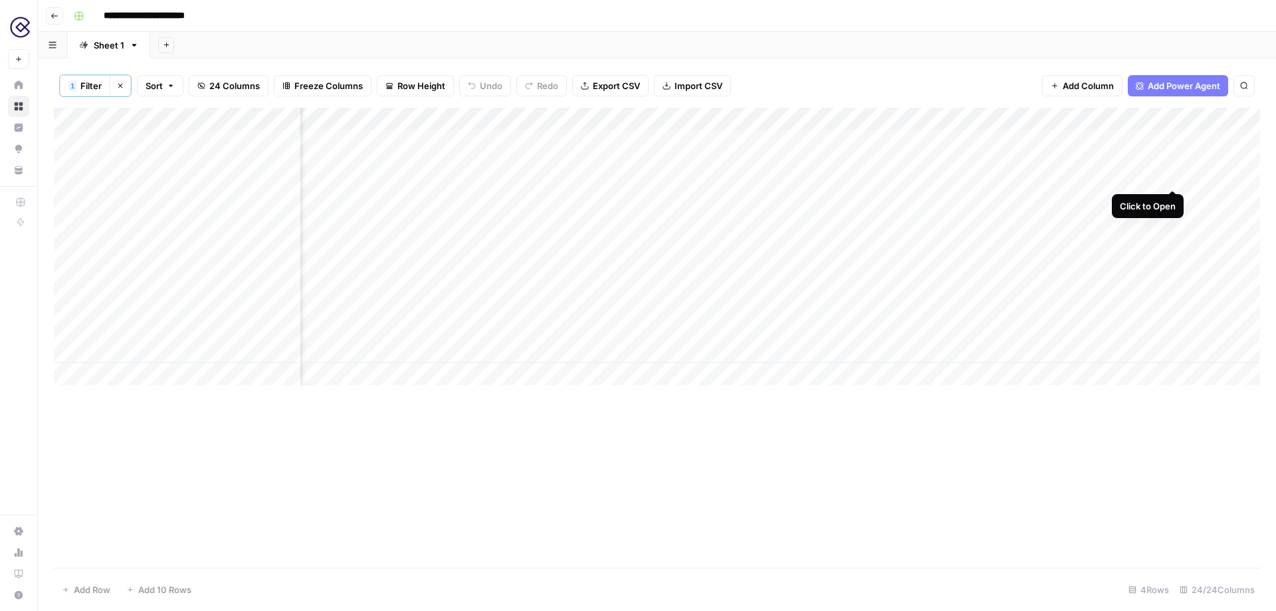
click at [1172, 142] on div "Add Column" at bounding box center [657, 247] width 1206 height 278
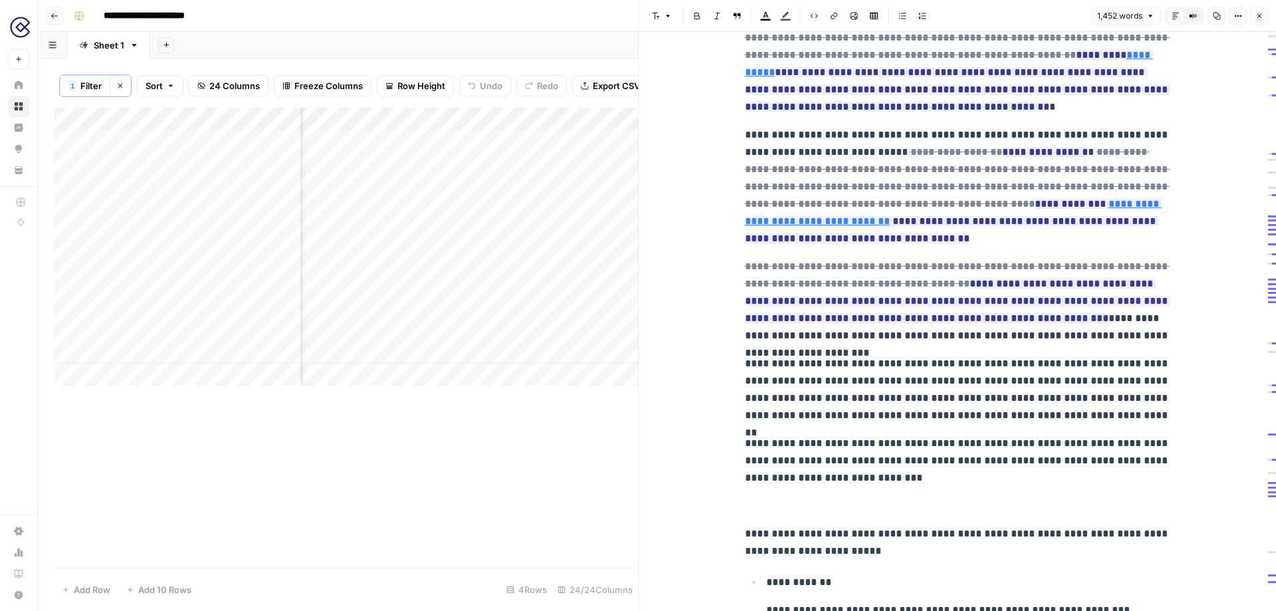
scroll to position [186, 0]
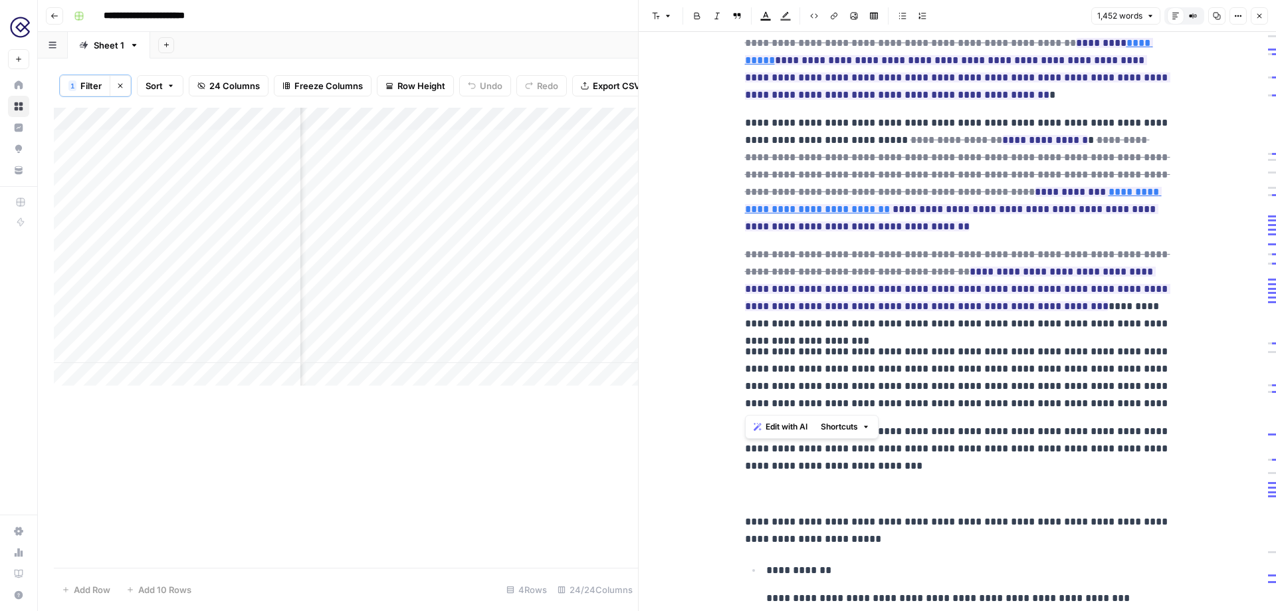
drag, startPoint x: 1080, startPoint y: 409, endPoint x: 739, endPoint y: 354, distance: 345.4
click at [1101, 398] on p "**********" at bounding box center [957, 377] width 425 height 69
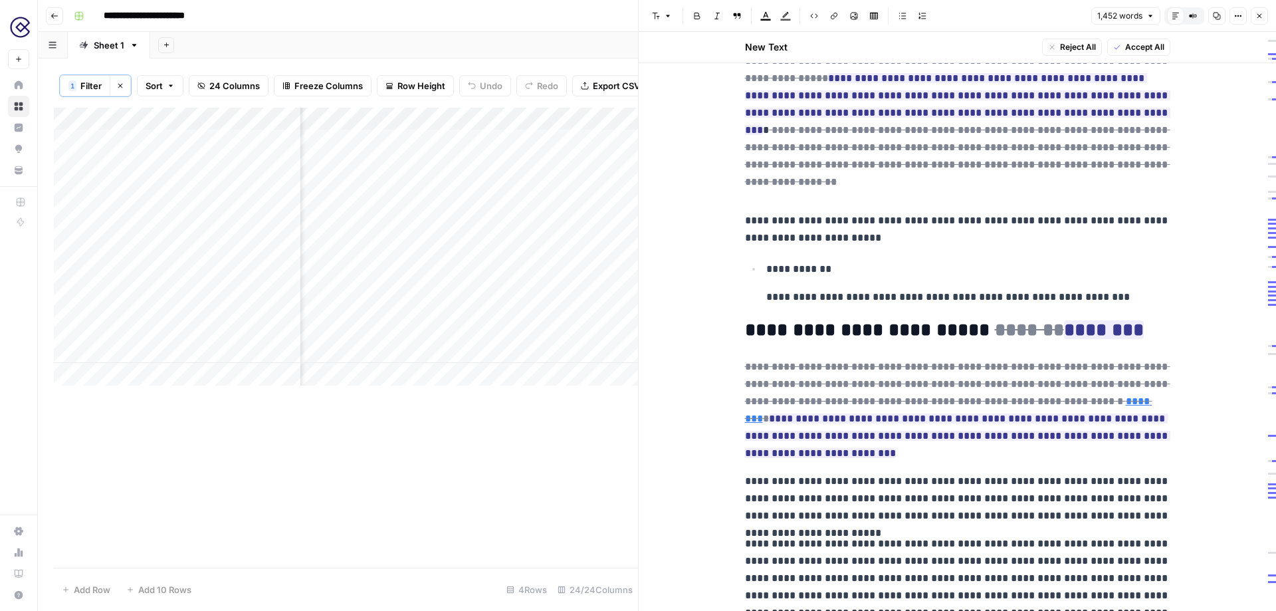
scroll to position [2011, 0]
click at [1258, 16] on icon "button" at bounding box center [1259, 16] width 5 height 5
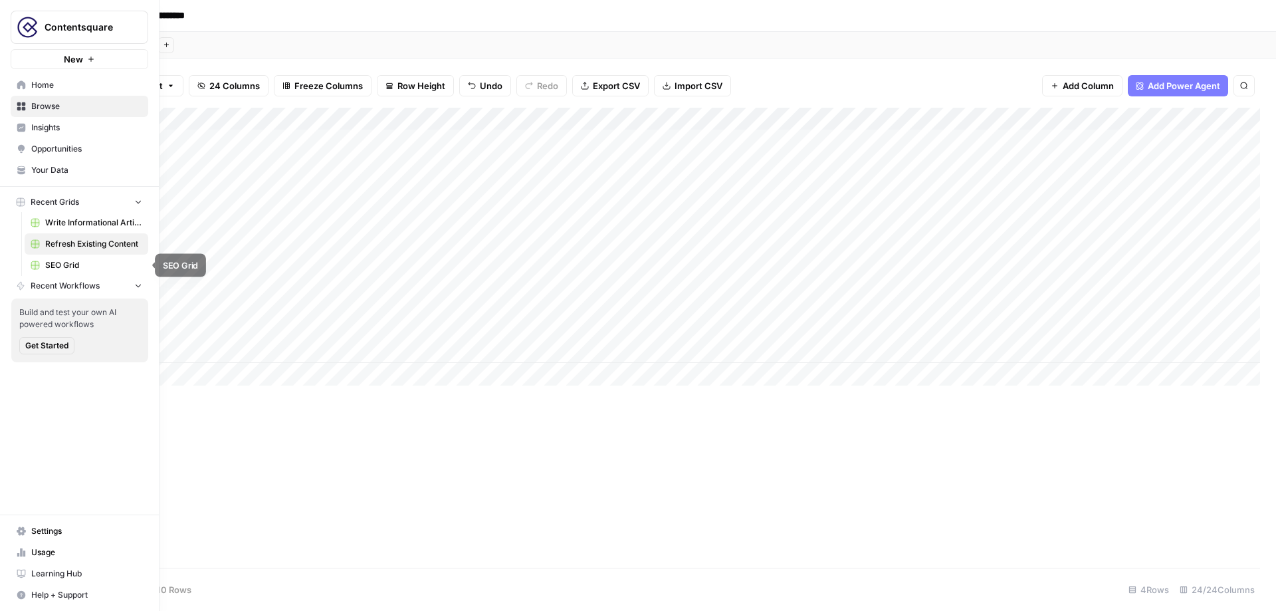
click at [64, 263] on span "SEO Grid" at bounding box center [93, 265] width 97 height 12
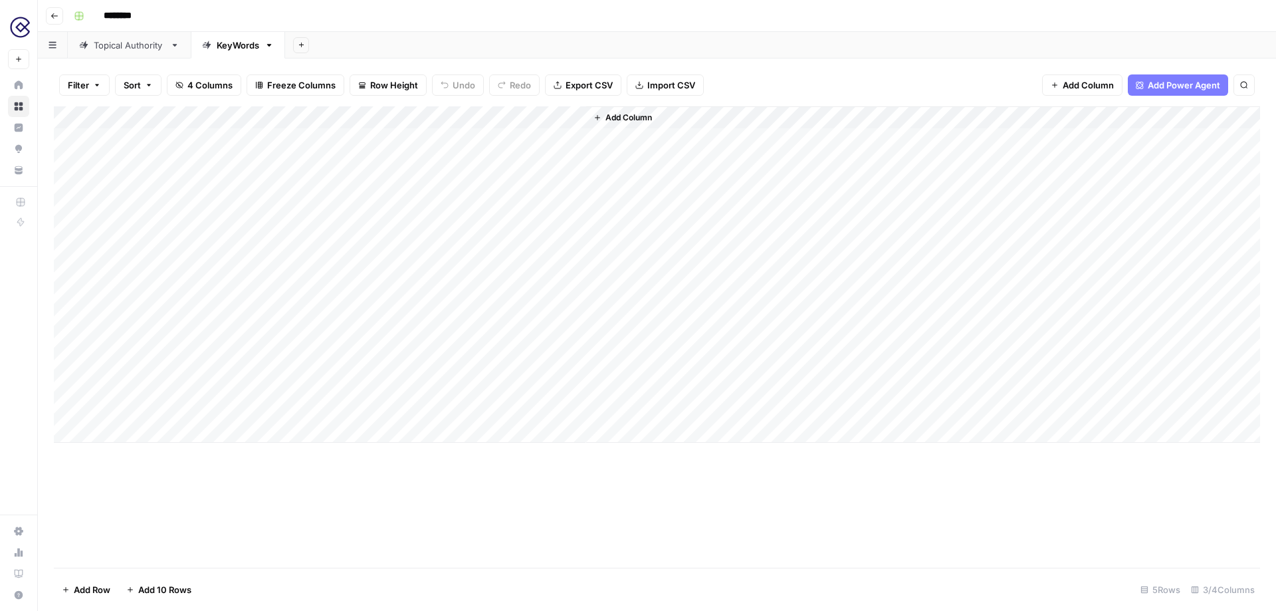
click at [144, 53] on link "Topical Authority" at bounding box center [129, 45] width 123 height 27
click at [753, 196] on div "Add Column" at bounding box center [657, 274] width 1206 height 336
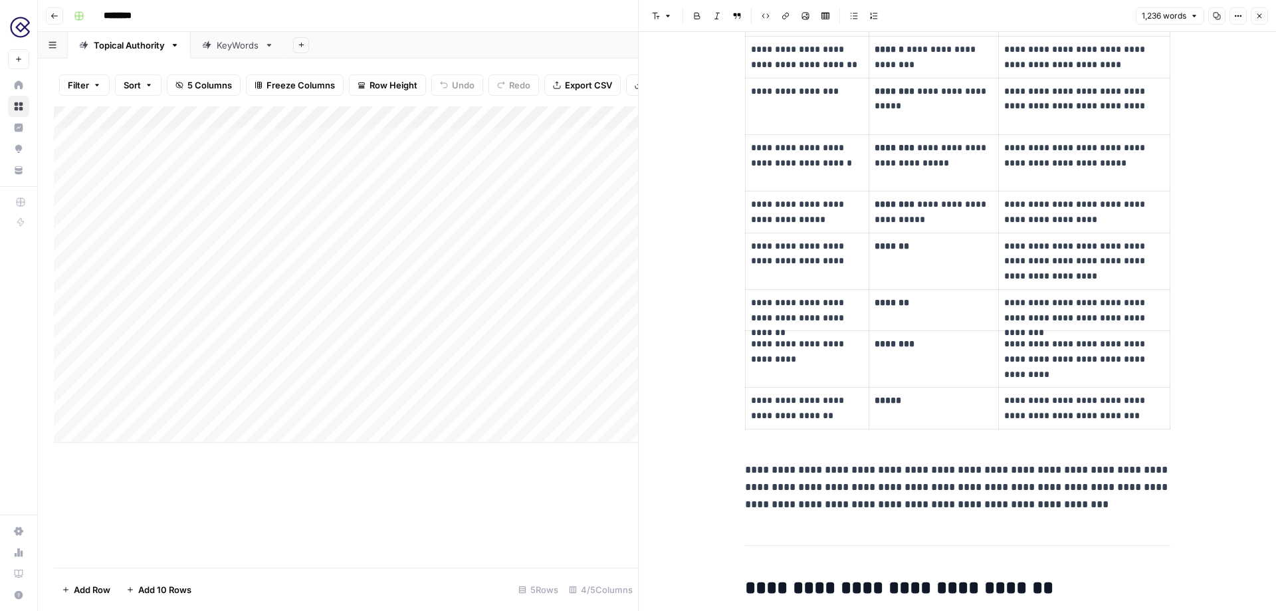
scroll to position [1294, 0]
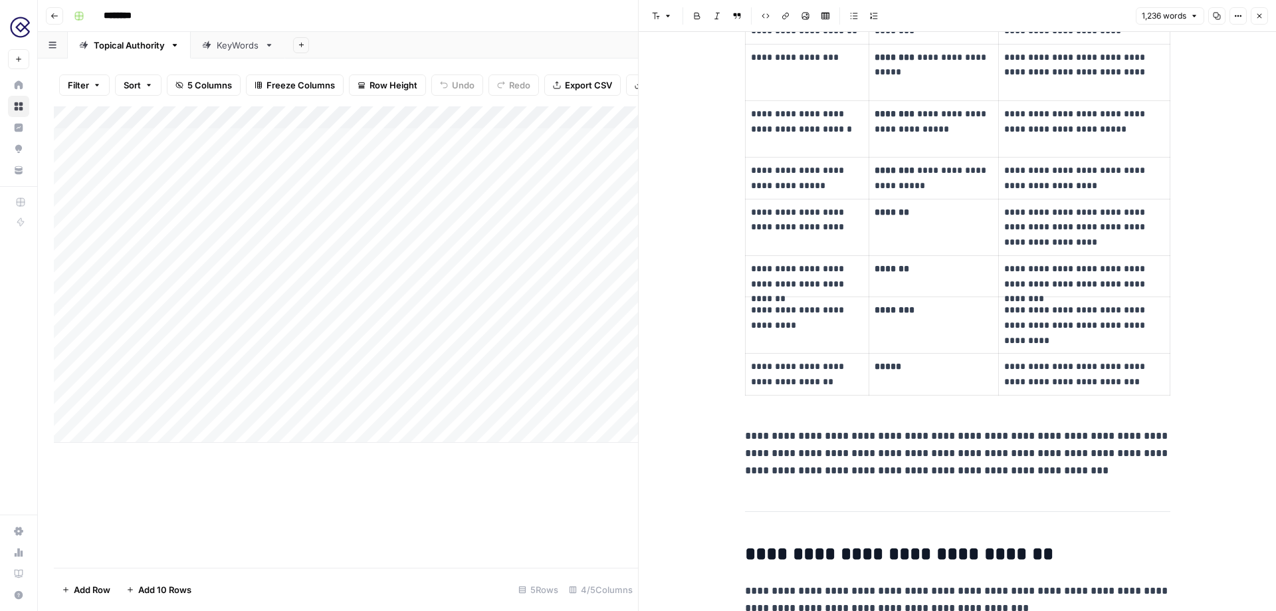
click at [227, 47] on div "KeyWords" at bounding box center [238, 45] width 43 height 13
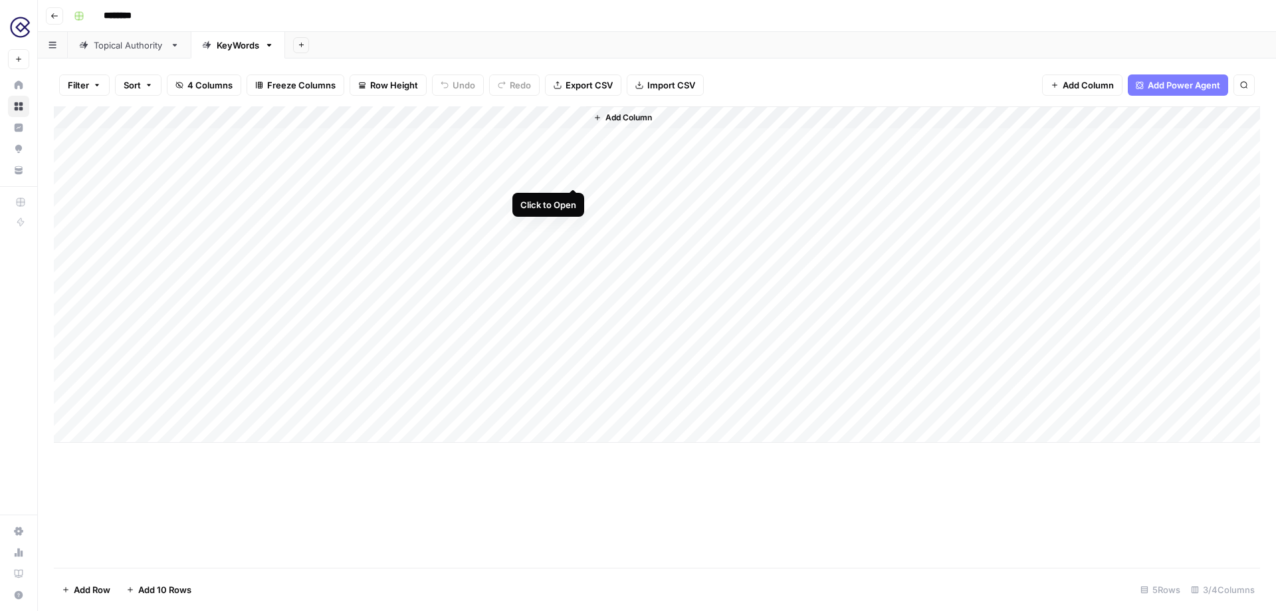
click at [573, 138] on div "Add Column" at bounding box center [657, 274] width 1206 height 336
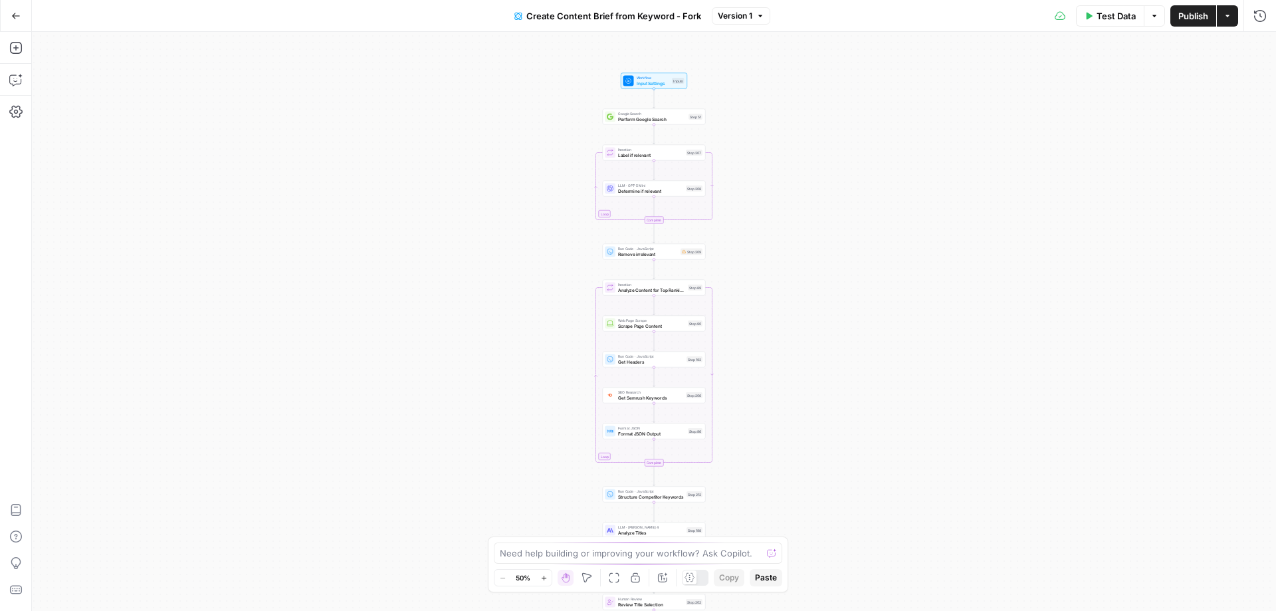
drag, startPoint x: 788, startPoint y: 82, endPoint x: 788, endPoint y: 227, distance: 145.5
click at [788, 228] on div "Workflow Input Settings Inputs Google Search Perform Google Search Step 51 Loop…" at bounding box center [654, 321] width 1244 height 579
drag, startPoint x: 793, startPoint y: 169, endPoint x: 776, endPoint y: 195, distance: 30.2
click at [776, 195] on div "Workflow Input Settings Inputs Google Search Perform Google Search Step 51 Loop…" at bounding box center [654, 321] width 1244 height 579
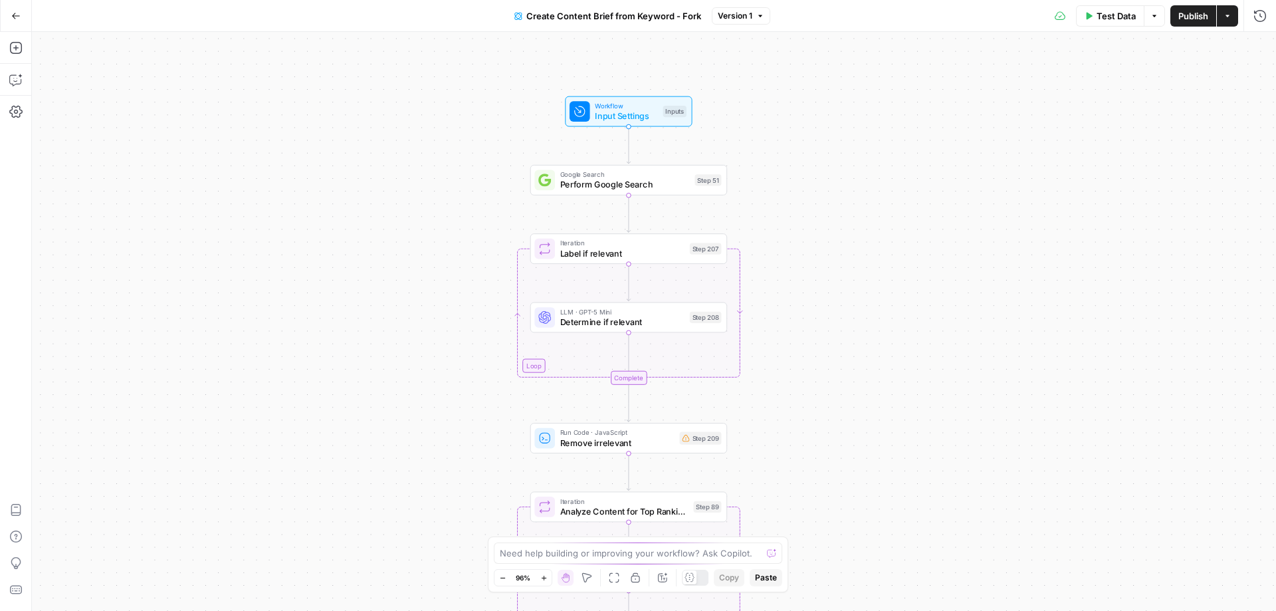
drag, startPoint x: 889, startPoint y: 147, endPoint x: 880, endPoint y: 195, distance: 48.6
click at [880, 195] on div "Workflow Input Settings Inputs Google Search Perform Google Search Step 51 Loop…" at bounding box center [654, 321] width 1244 height 579
click at [641, 115] on span "Input Settings" at bounding box center [626, 115] width 63 height 13
click at [871, 243] on div "Workflow Input Settings Inputs Google Search Perform Google Search Step 51 Loop…" at bounding box center [654, 321] width 1244 height 579
click at [669, 319] on span "Determine if relevant" at bounding box center [623, 321] width 124 height 13
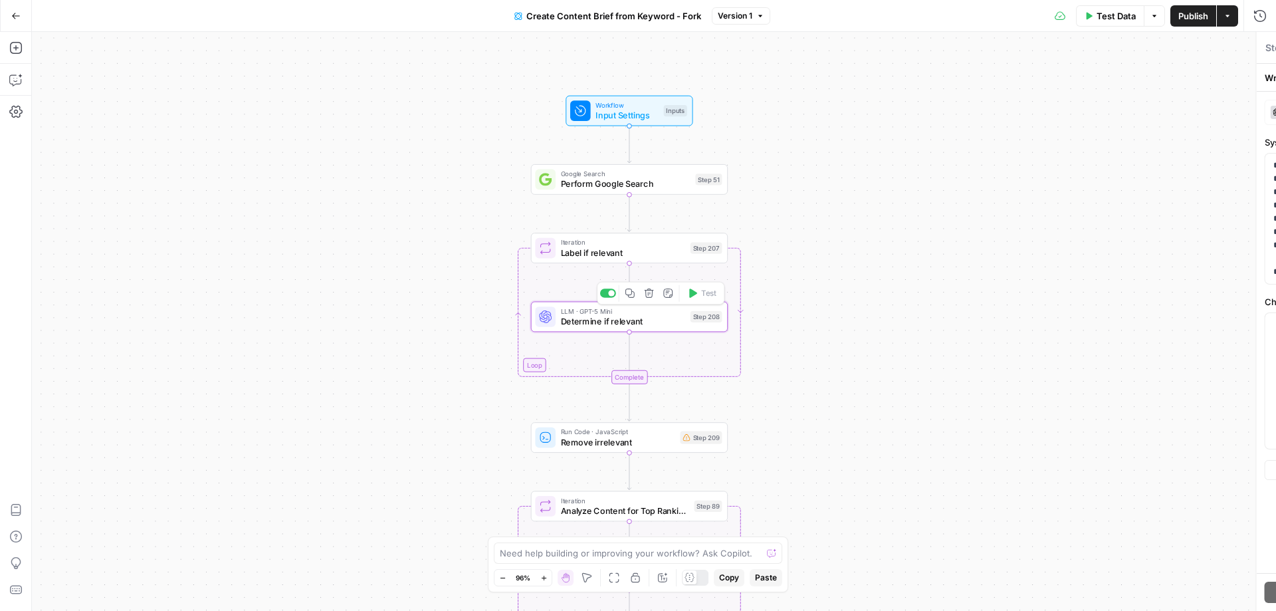
type textarea "Determine if relevant"
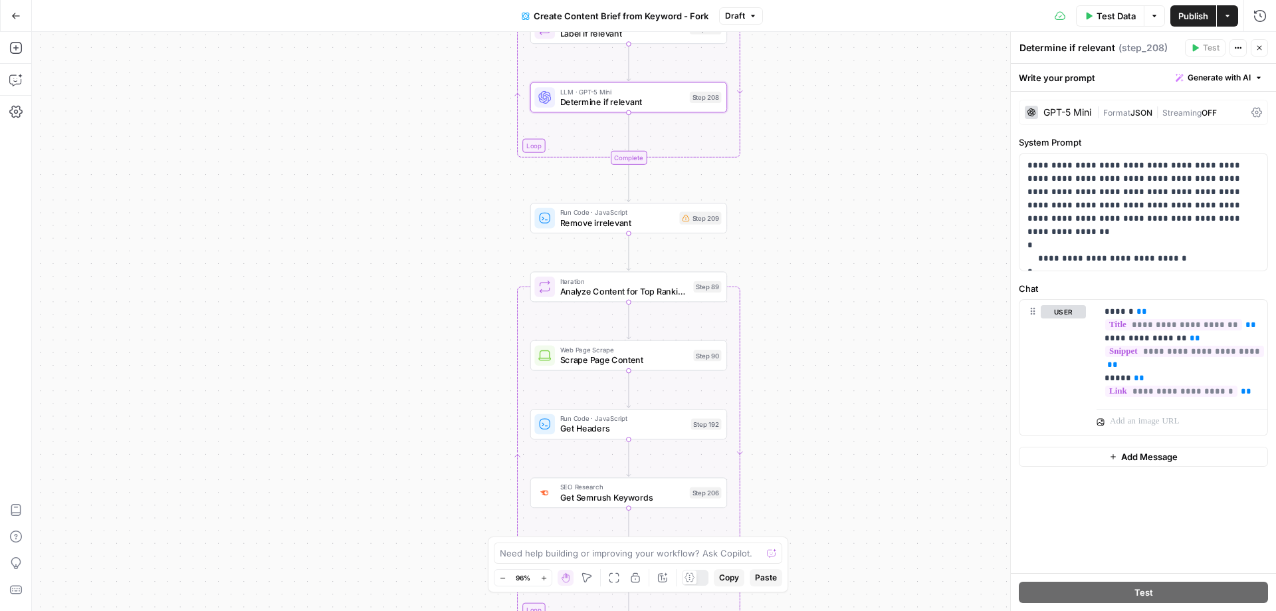
drag, startPoint x: 839, startPoint y: 370, endPoint x: 838, endPoint y: 150, distance: 219.3
click at [838, 150] on div "Workflow Input Settings Inputs Google Search Perform Google Search Step 51 Loop…" at bounding box center [654, 321] width 1244 height 579
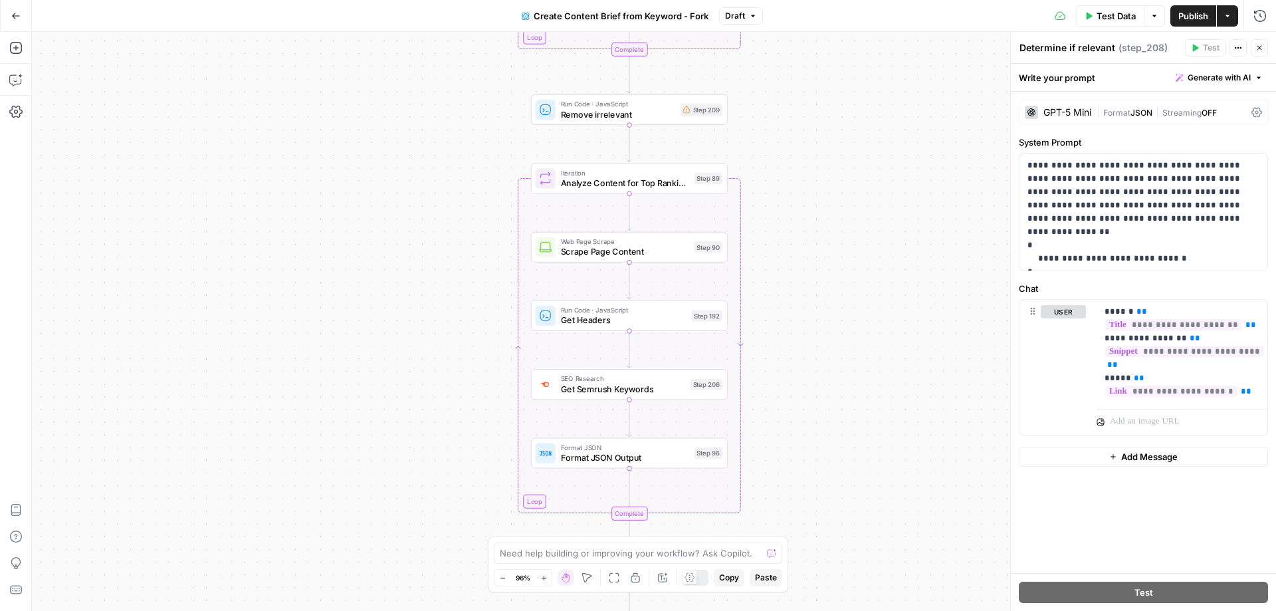
drag, startPoint x: 806, startPoint y: 320, endPoint x: 807, endPoint y: 197, distance: 122.3
click at [807, 197] on div "Workflow Input Settings Inputs Google Search Perform Google Search Step 51 Loop…" at bounding box center [654, 321] width 1244 height 579
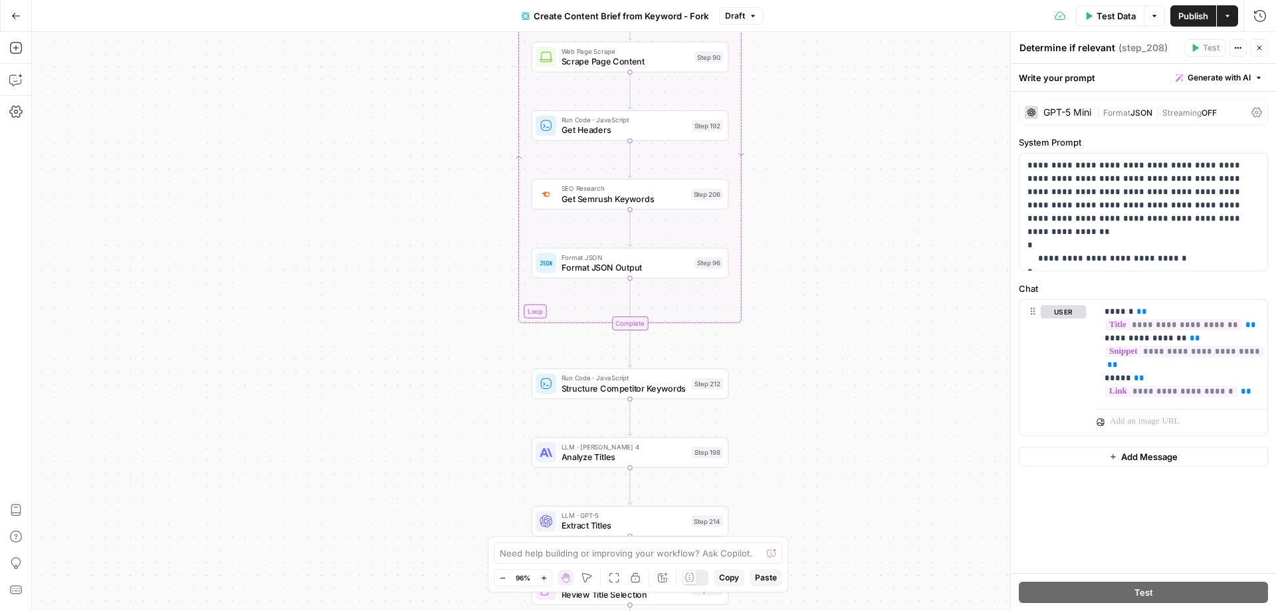
drag, startPoint x: 802, startPoint y: 427, endPoint x: 802, endPoint y: 249, distance: 177.4
click at [802, 249] on div "Workflow Input Settings Inputs Google Search Perform Google Search Step 51 Loop…" at bounding box center [654, 321] width 1244 height 579
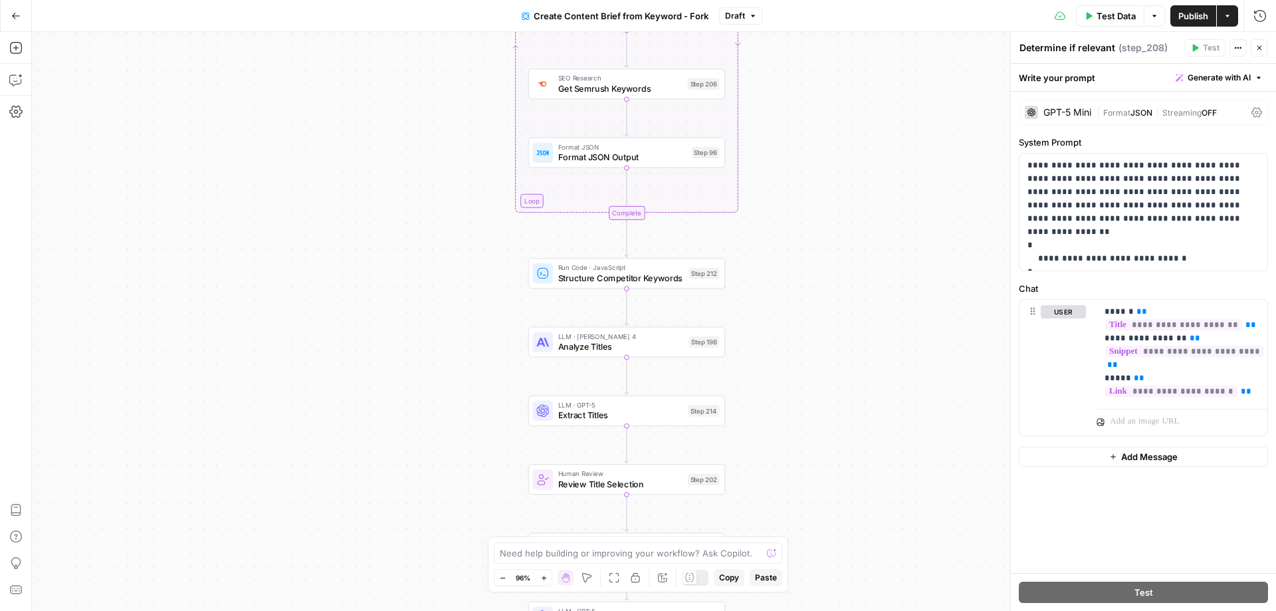
drag, startPoint x: 794, startPoint y: 441, endPoint x: 790, endPoint y: 330, distance: 111.8
click at [790, 330] on div "Workflow Input Settings Inputs Google Search Perform Google Search Step 51 Loop…" at bounding box center [654, 321] width 1244 height 579
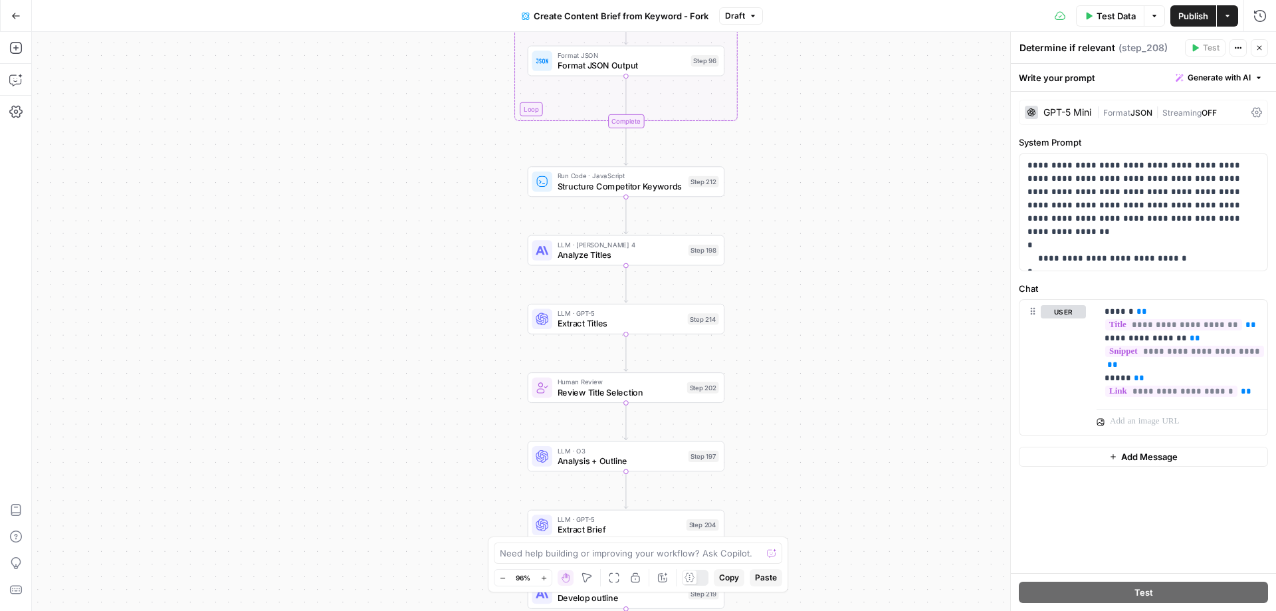
drag, startPoint x: 790, startPoint y: 481, endPoint x: 790, endPoint y: 292, distance: 189.4
click at [790, 291] on div "Workflow Input Settings Inputs Google Search Perform Google Search Step 51 Loop…" at bounding box center [654, 321] width 1244 height 579
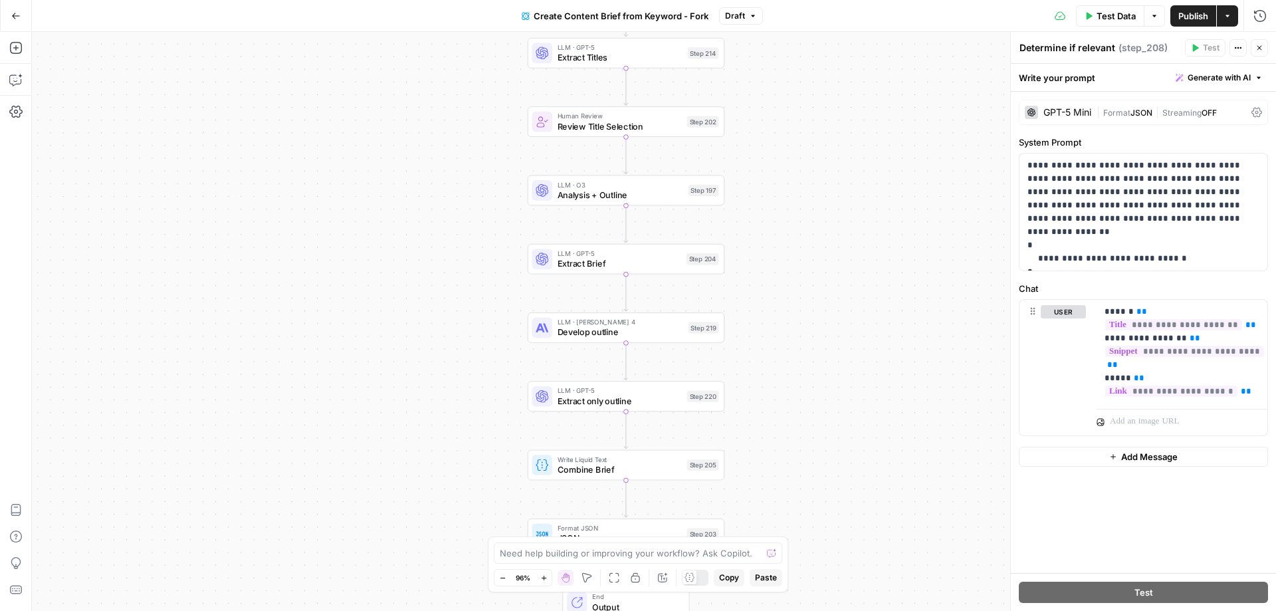
drag, startPoint x: 782, startPoint y: 475, endPoint x: 781, endPoint y: 300, distance: 175.5
click at [781, 299] on div "Workflow Input Settings Inputs Google Search Perform Google Search Step 51 Loop…" at bounding box center [654, 321] width 1244 height 579
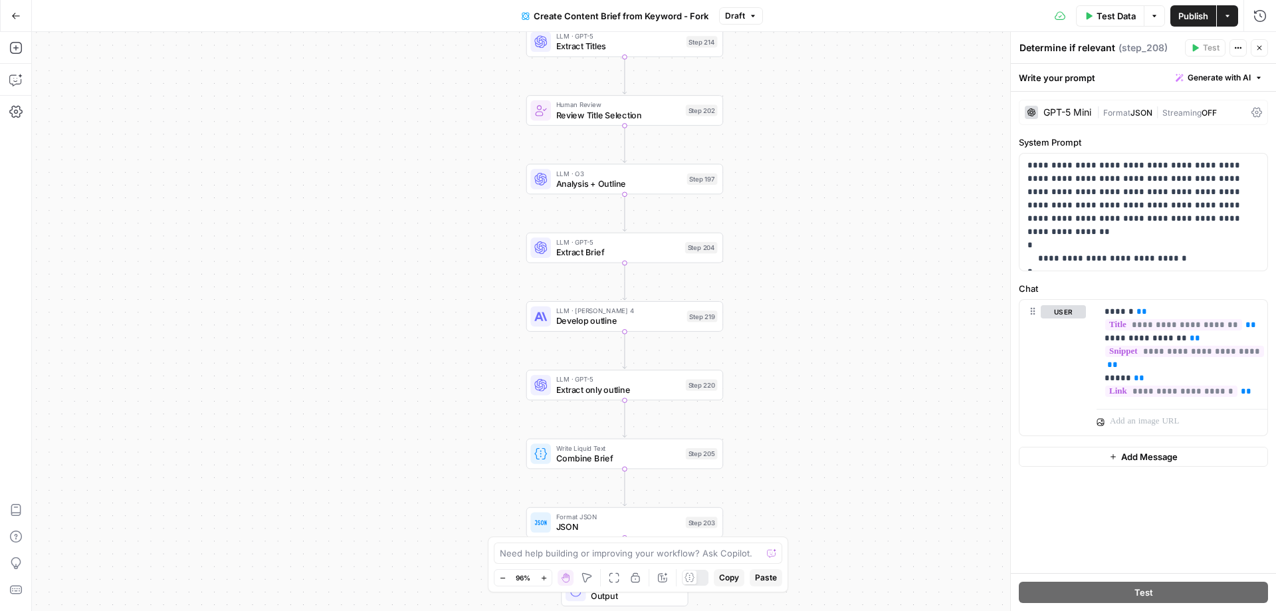
click at [654, 322] on span "Develop outline" at bounding box center [619, 320] width 126 height 13
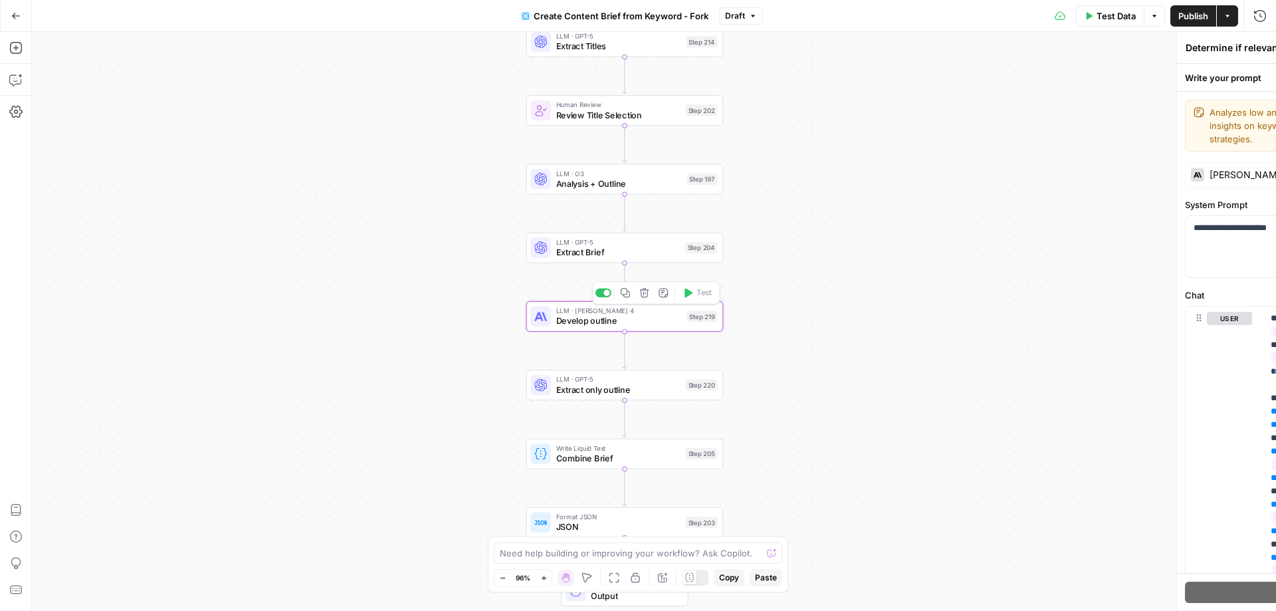
type textarea "Develop outline"
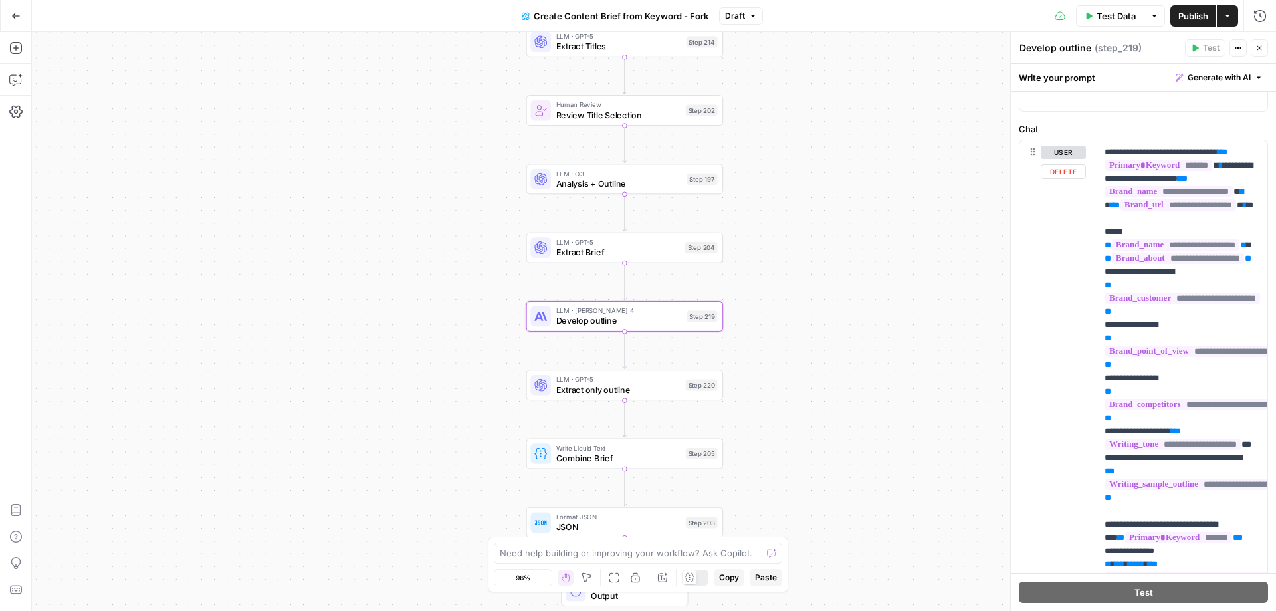
scroll to position [130, 0]
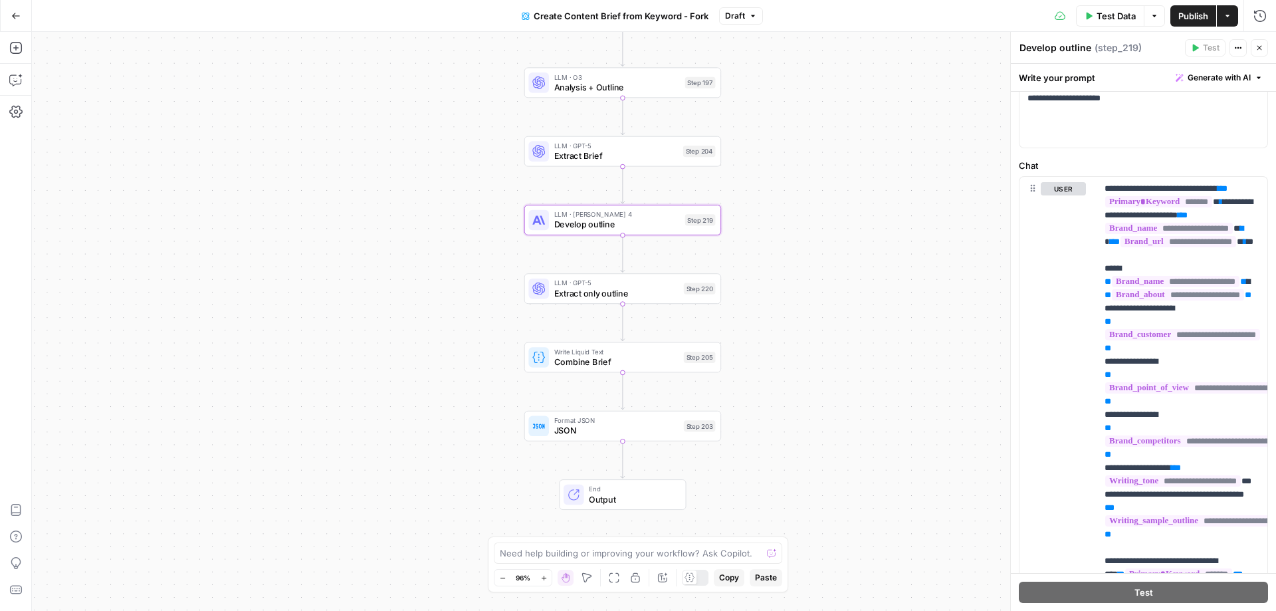
drag, startPoint x: 809, startPoint y: 471, endPoint x: 807, endPoint y: 404, distance: 67.2
click at [807, 404] on div "Workflow Input Settings Inputs Google Search Perform Google Search Step 51 Loop…" at bounding box center [654, 321] width 1244 height 579
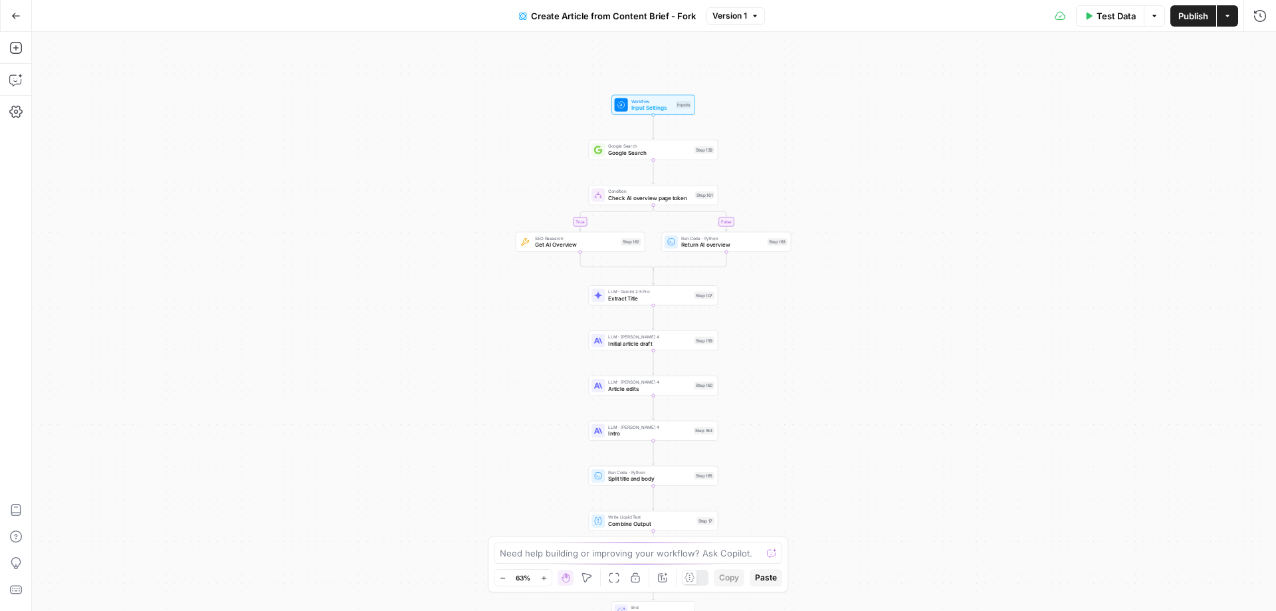
drag, startPoint x: 769, startPoint y: 112, endPoint x: 768, endPoint y: 149, distance: 36.6
click at [768, 149] on div "true false Workflow Input Settings Inputs Google Search Google Search Step 139 …" at bounding box center [654, 321] width 1244 height 579
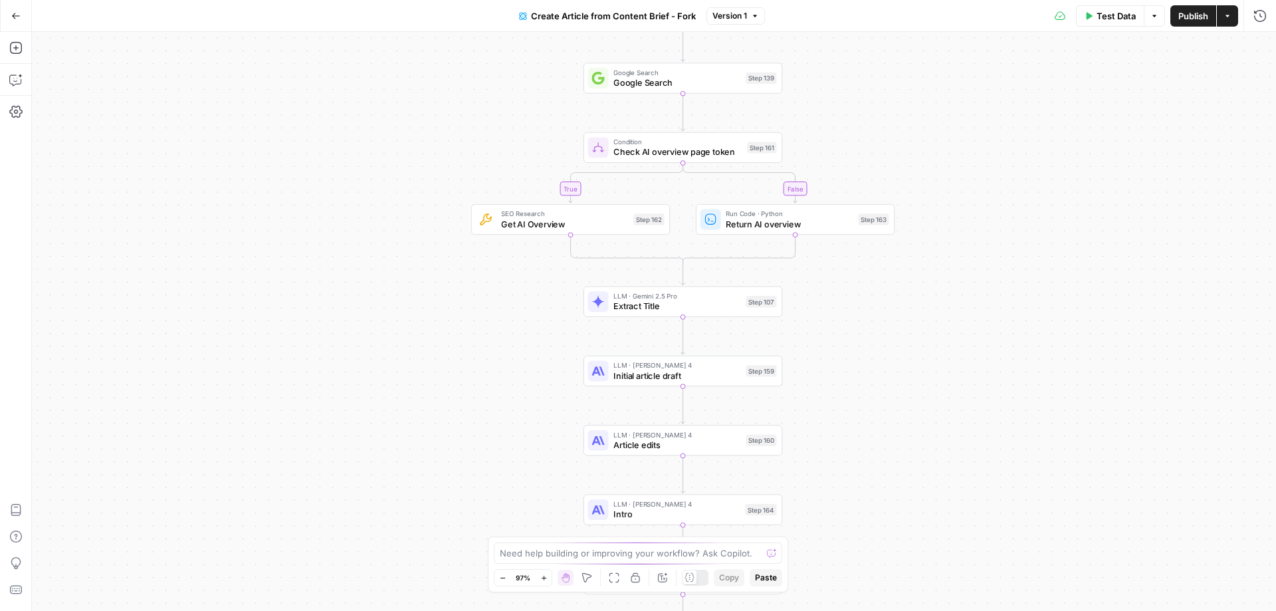
drag, startPoint x: 847, startPoint y: 383, endPoint x: 847, endPoint y: 300, distance: 83.7
click at [847, 300] on div "true false Workflow Input Settings Inputs Google Search Google Search Step 139 …" at bounding box center [654, 321] width 1244 height 579
click at [710, 450] on span "Article edits" at bounding box center [676, 444] width 127 height 13
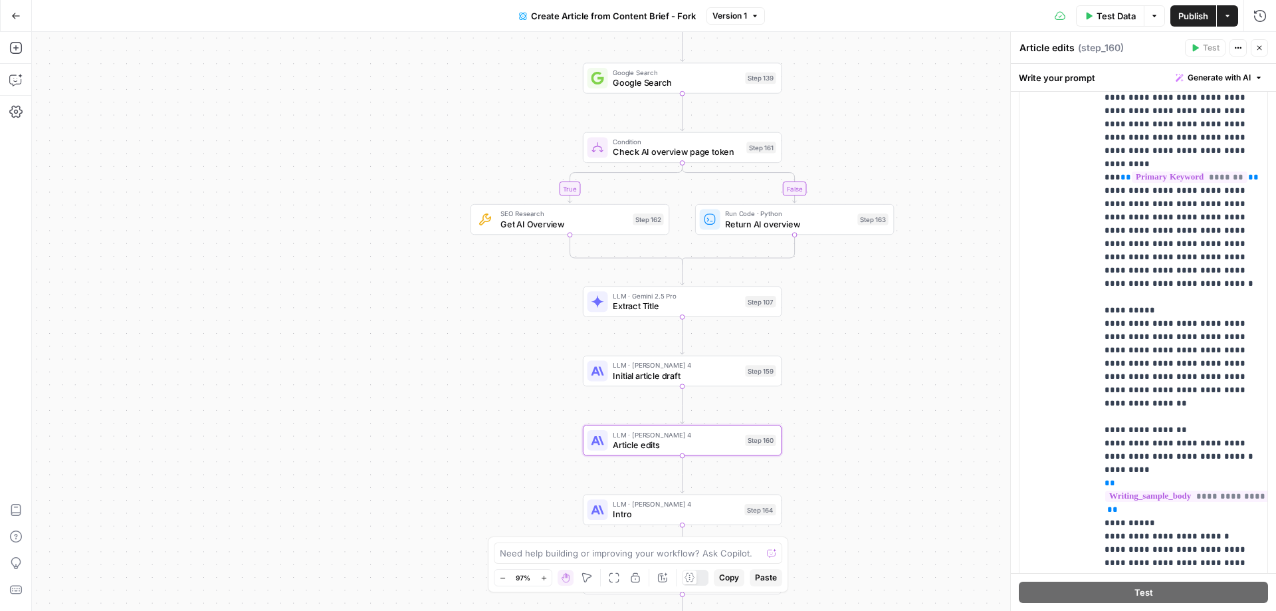
scroll to position [998, 0]
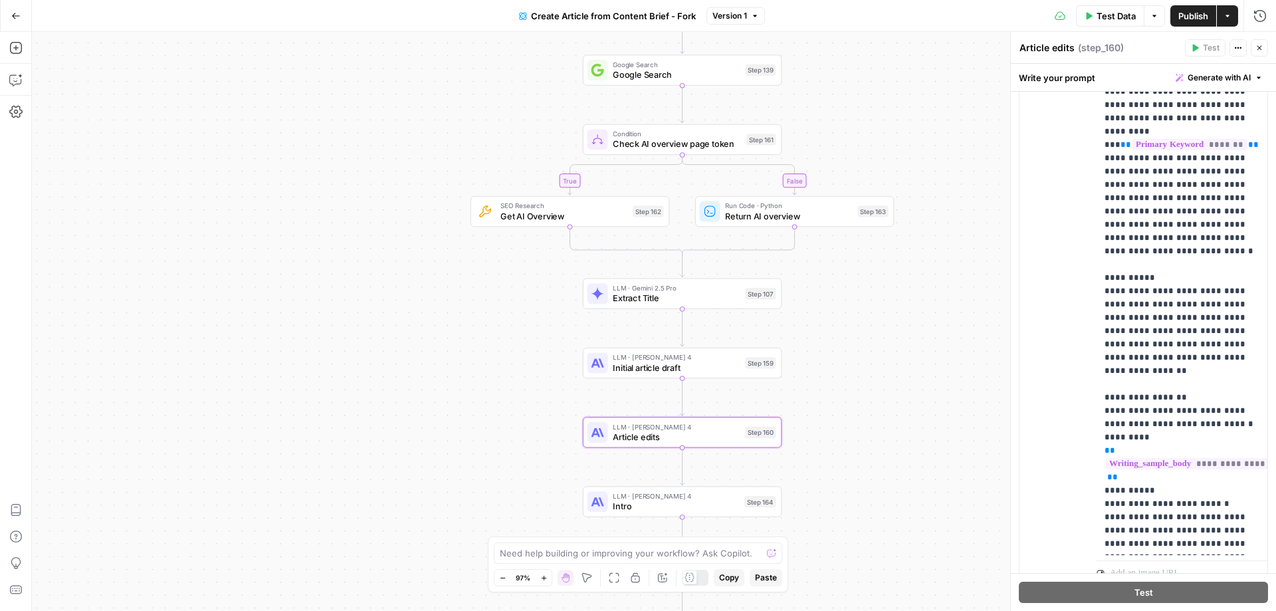
drag, startPoint x: 914, startPoint y: 449, endPoint x: 911, endPoint y: 311, distance: 137.6
click at [911, 311] on div "true false Workflow Input Settings Inputs Google Search Google Search Step 139 …" at bounding box center [654, 321] width 1244 height 579
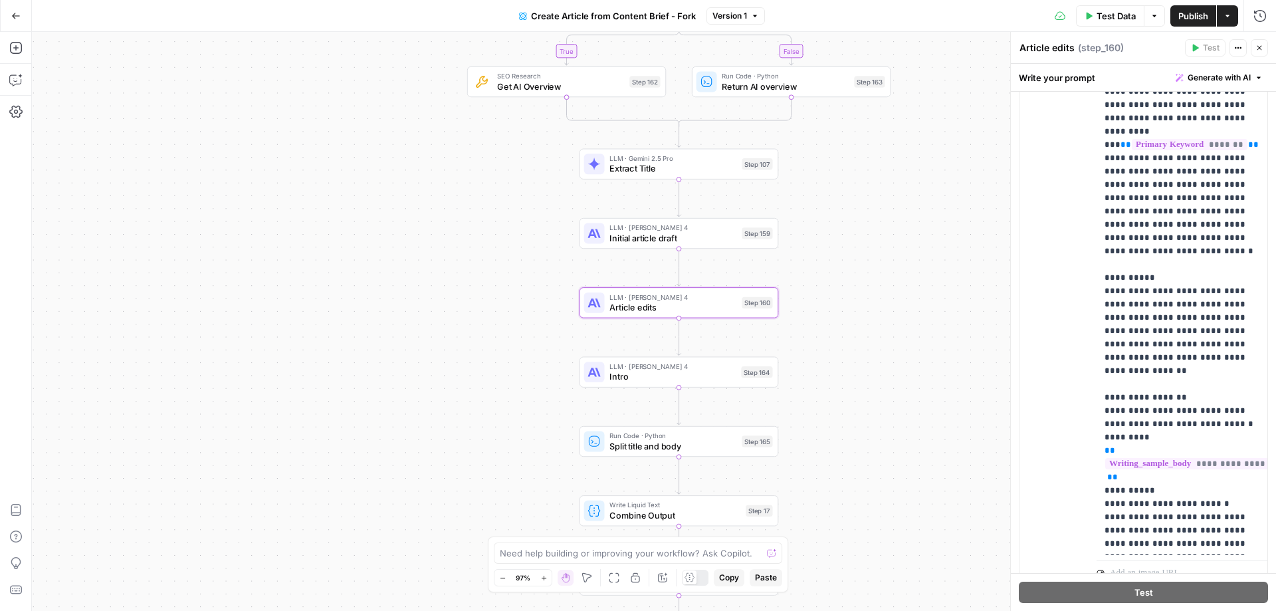
click at [692, 388] on div "true false Workflow Input Settings Inputs Google Search Google Search Step 139 …" at bounding box center [654, 321] width 1244 height 579
click at [705, 377] on span "Intro" at bounding box center [672, 376] width 126 height 13
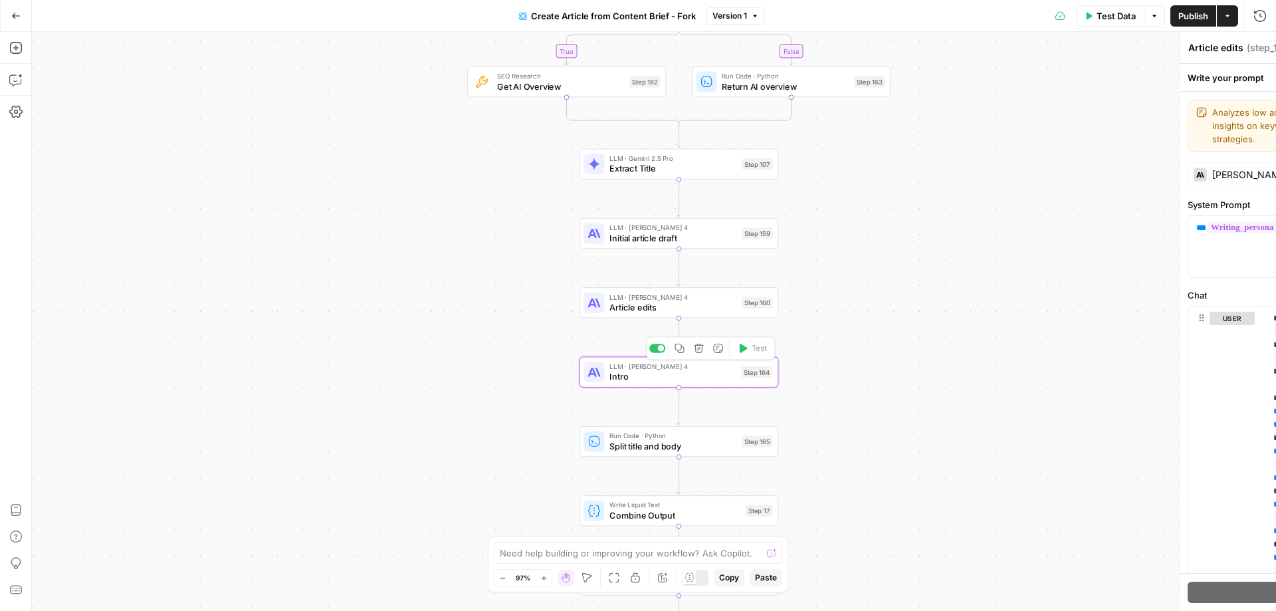
type textarea "Intro"
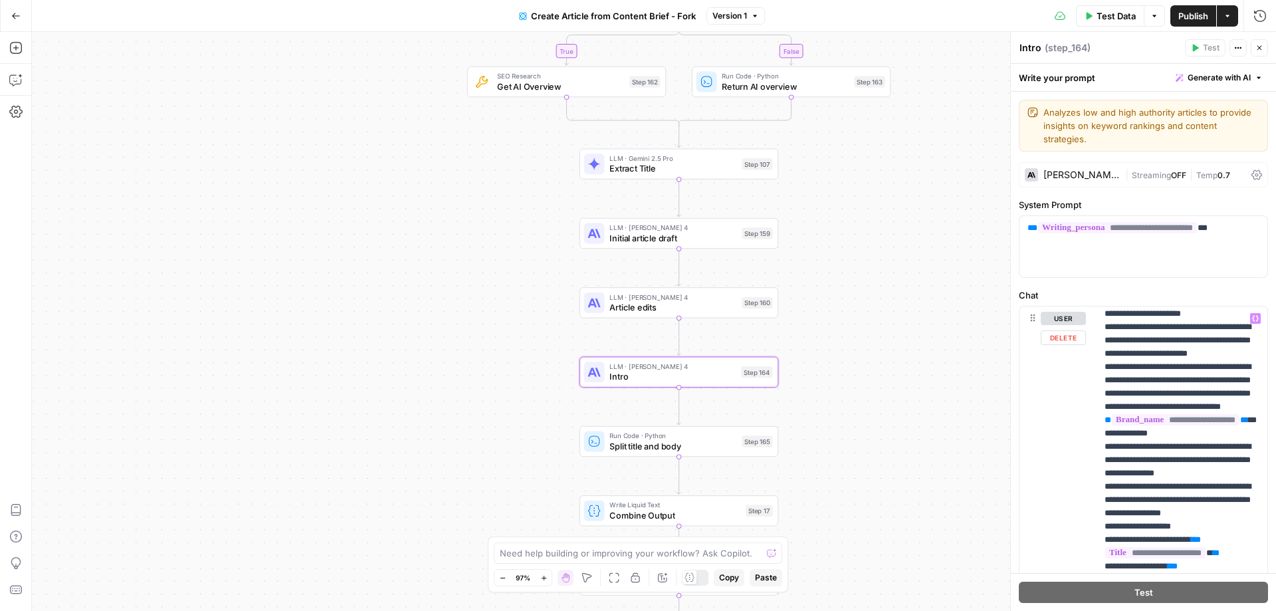
scroll to position [1444, 0]
